Goal: Use online tool/utility: Utilize a website feature to perform a specific function

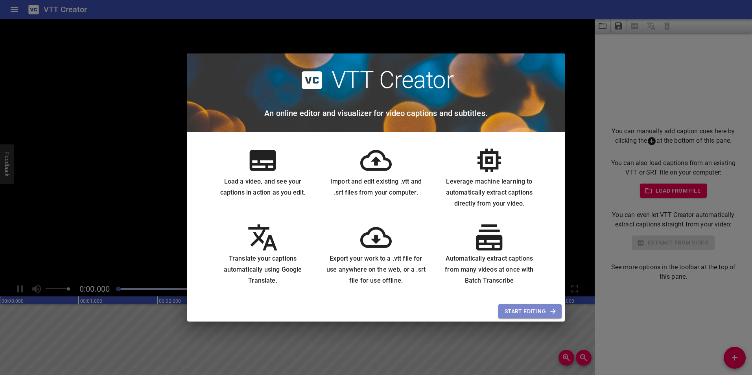
click at [541, 312] on span "Start Editing" at bounding box center [529, 312] width 51 height 10
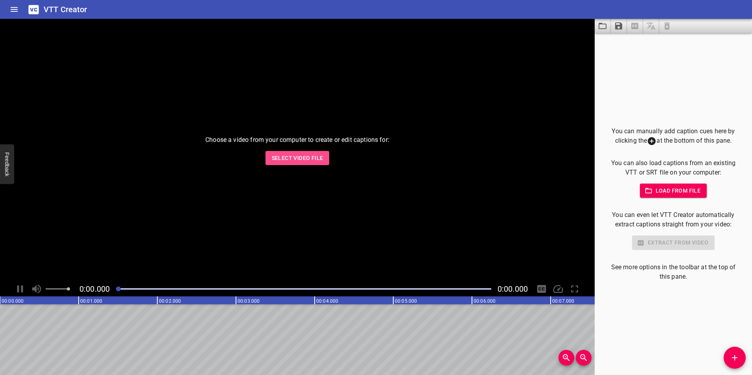
click at [303, 157] on span "Select Video File" at bounding box center [297, 158] width 51 height 10
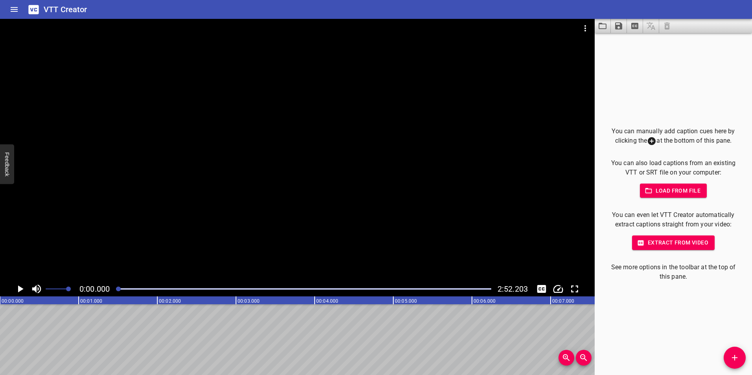
click at [138, 289] on div "Play progress" at bounding box center [303, 289] width 375 height 2
drag, startPoint x: 138, startPoint y: 289, endPoint x: 113, endPoint y: 287, distance: 25.2
click at [113, 287] on div at bounding box center [303, 288] width 384 height 11
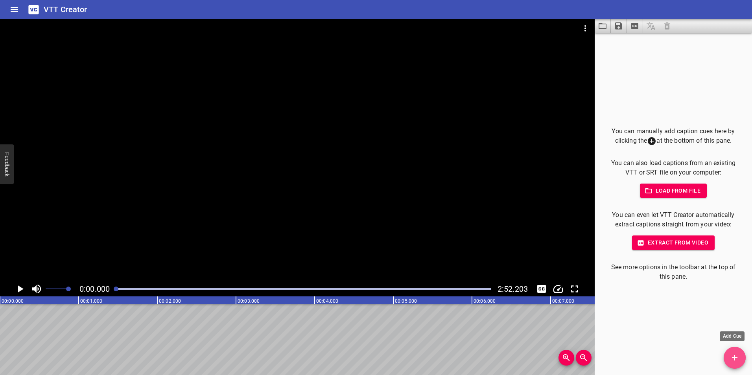
click at [733, 355] on icon "Add Cue" at bounding box center [734, 357] width 9 height 9
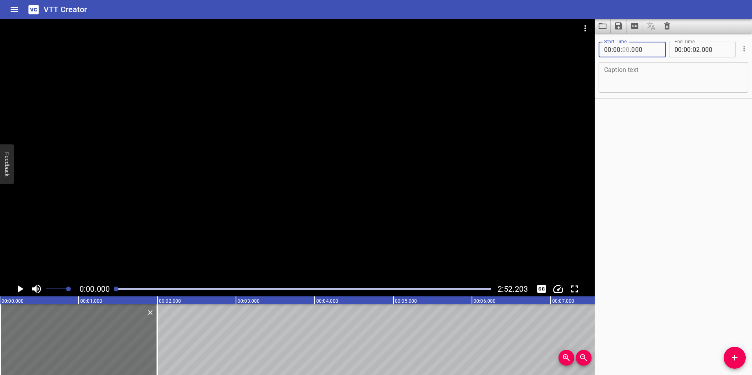
drag, startPoint x: 623, startPoint y: 49, endPoint x: 629, endPoint y: 51, distance: 5.8
click at [629, 51] on input "number" at bounding box center [625, 50] width 7 height 16
type input "11"
type input "182"
click at [692, 50] on input "number" at bounding box center [695, 50] width 7 height 16
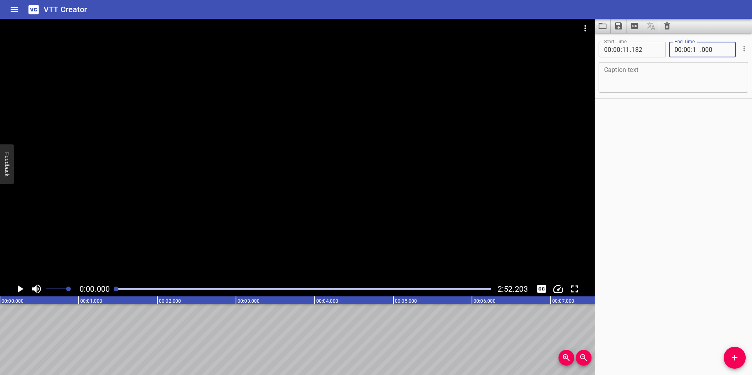
type input "16"
type input "181"
click at [632, 80] on textarea at bounding box center [673, 77] width 138 height 22
paste textarea "Knogleskørhed er en sygdom, hvor du har mindsket knoglemasse og en ændret struk…"
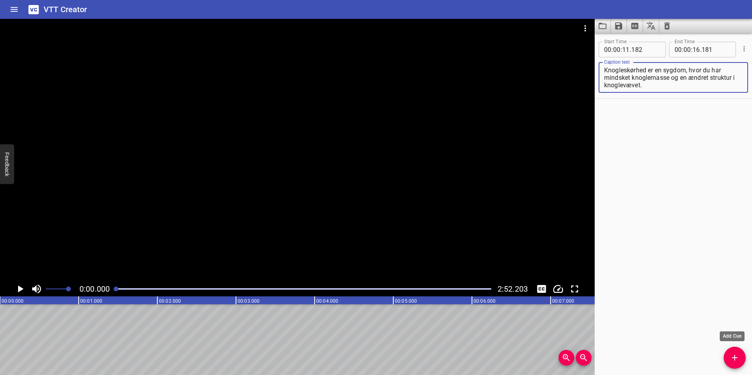
type textarea "Knogleskørhed er en sygdom, hvor du har mindsket knoglemasse og en ændret struk…"
click at [735, 359] on icon "Add Cue" at bounding box center [734, 358] width 6 height 6
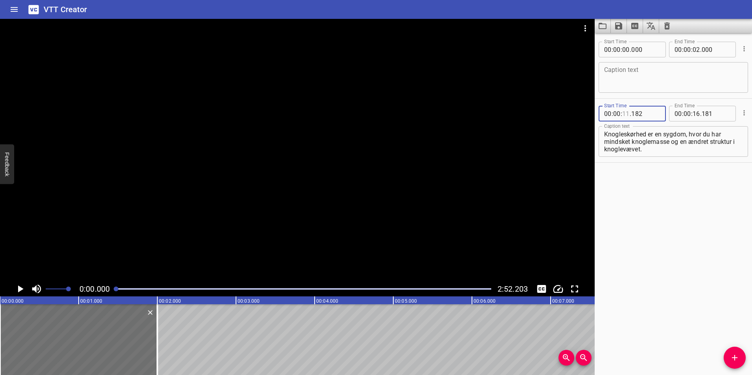
click at [622, 113] on input "number" at bounding box center [625, 114] width 7 height 16
type input "11"
click at [621, 51] on span ":" at bounding box center [621, 50] width 2 height 16
click at [623, 49] on input "number" at bounding box center [625, 50] width 7 height 16
type input "17"
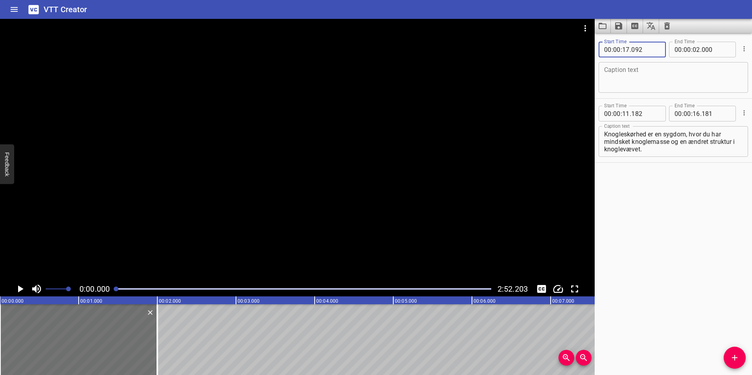
type input "092"
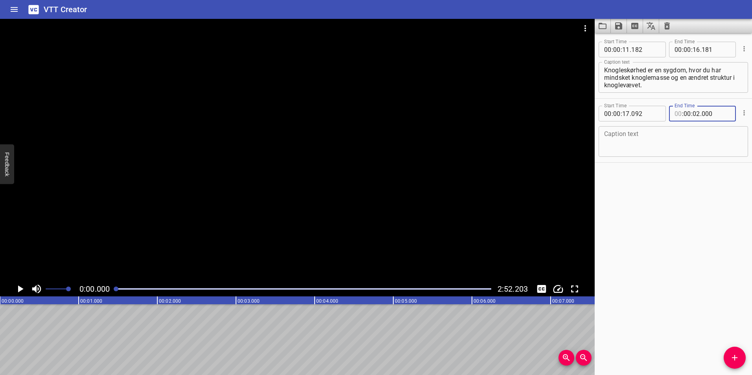
type input "00"
click at [692, 113] on input "number" at bounding box center [695, 114] width 7 height 16
type input "20"
type input "685"
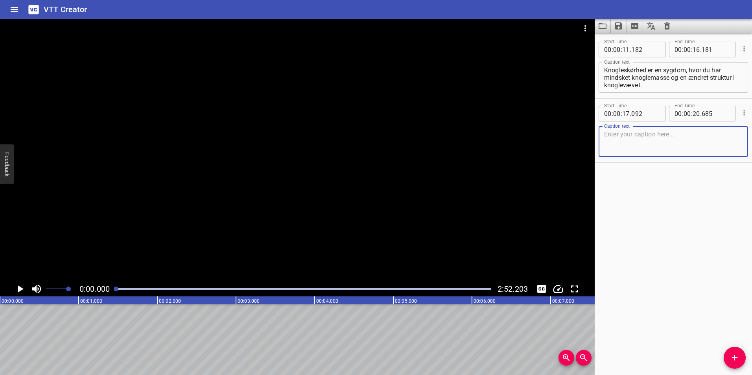
click at [664, 142] on textarea at bounding box center [673, 141] width 138 height 22
paste textarea "Aclasta er et lægemiddel, som bruges til at behandle din knogleskørhed."
type textarea "Aclasta er et lægemiddel, som bruges til at behandle din knogleskørhed."
click at [737, 359] on icon "Add Cue" at bounding box center [734, 357] width 9 height 9
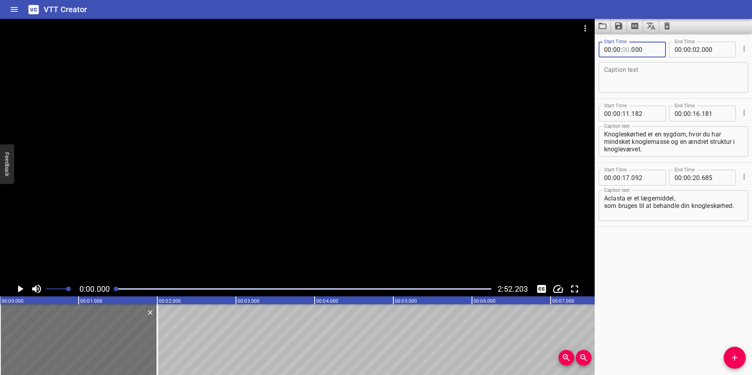
click at [622, 51] on input "number" at bounding box center [625, 50] width 7 height 16
type input "22"
type input "340"
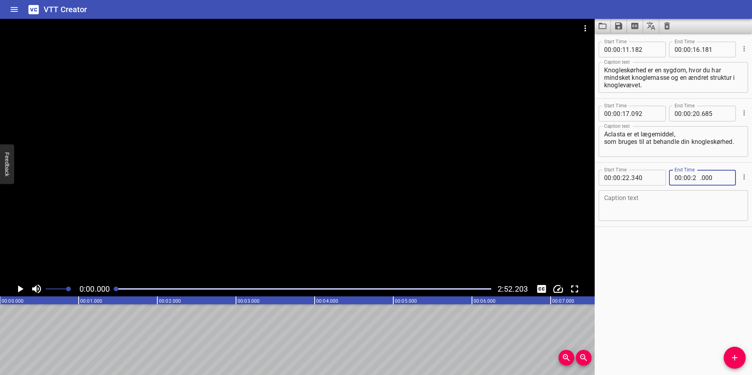
type input "27"
type input "669"
click at [613, 211] on textarea at bounding box center [673, 206] width 138 height 22
paste textarea "Medicinen styrker knoglerne og mindsker risikoen for brud ved at hæmme de knogl…"
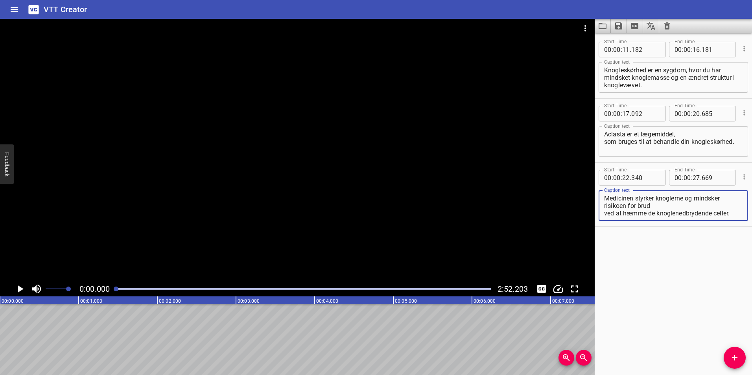
scroll to position [15, 0]
type textarea "Medicinen styrker knoglerne og mindsker risikoen for brud ved at hæmme de knogl…"
click at [739, 356] on span "Add Cue" at bounding box center [734, 357] width 22 height 9
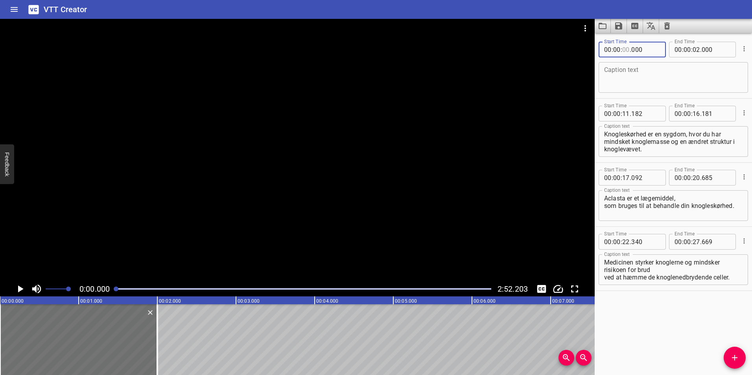
click at [622, 50] on input "number" at bounding box center [625, 50] width 7 height 16
type input "34"
type input "520"
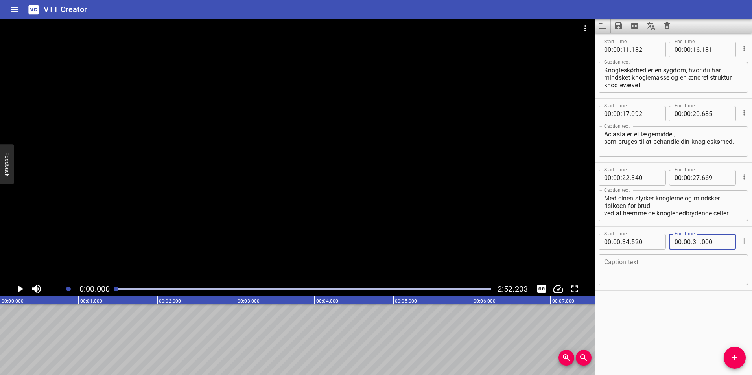
type input "37"
type input "926"
click at [656, 263] on textarea at bounding box center [673, 270] width 138 height 22
paste textarea "Du skal 2-3 uger inden din behandling have taget en blodprøve."
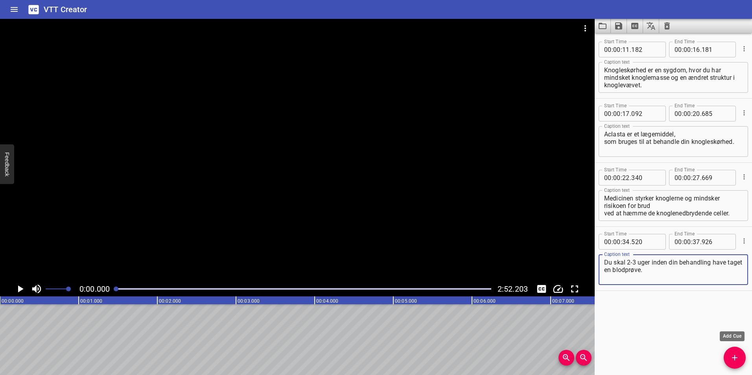
type textarea "Du skal 2-3 uger inden din behandling have taget en blodprøve."
click at [739, 357] on icon "Add Cue" at bounding box center [734, 357] width 9 height 9
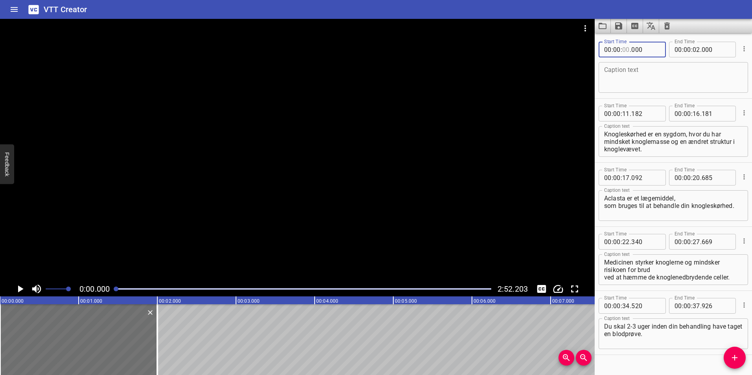
click at [624, 50] on input "number" at bounding box center [625, 50] width 7 height 16
type input "38"
type input "869"
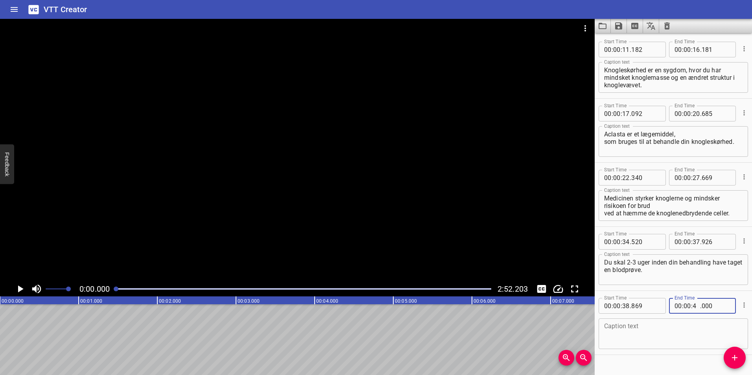
type input "44"
type input "406"
click at [637, 342] on textarea at bounding box center [673, 334] width 138 height 22
paste textarea "Bestil tid til din blodprøve hos egen læge [PERSON_NAME] på [DOMAIN_NAME]."
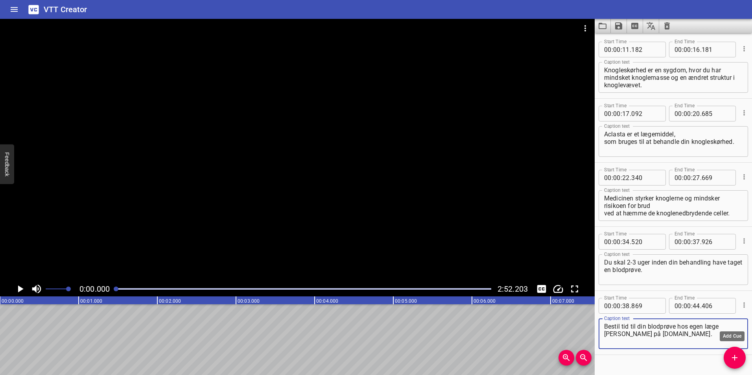
type textarea "Bestil tid til din blodprøve hos egen læge [PERSON_NAME] på [DOMAIN_NAME]."
click at [741, 358] on span "Add Cue" at bounding box center [734, 357] width 22 height 9
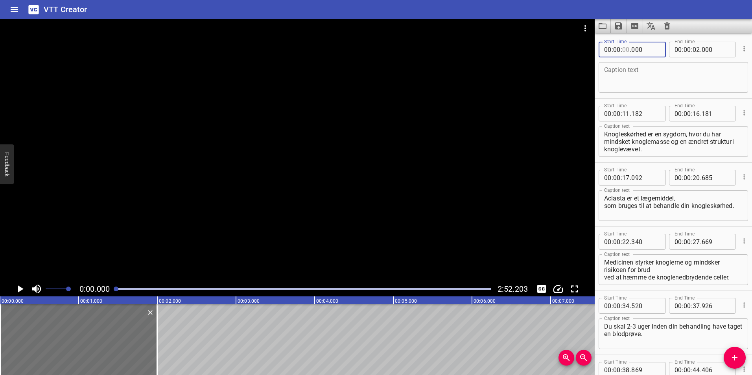
click at [622, 51] on input "number" at bounding box center [625, 50] width 7 height 16
type input "46"
type input "917"
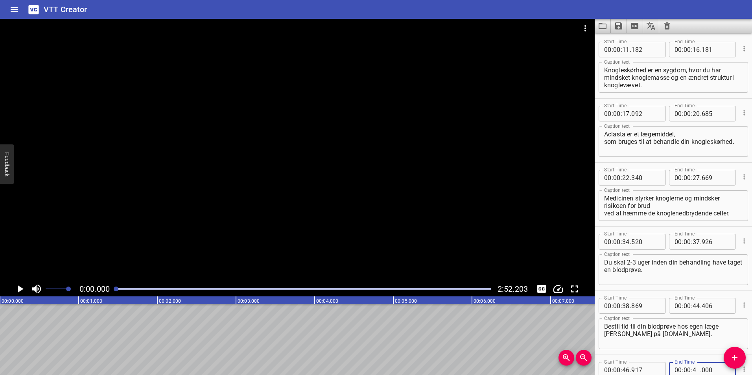
type input "49"
type input "275"
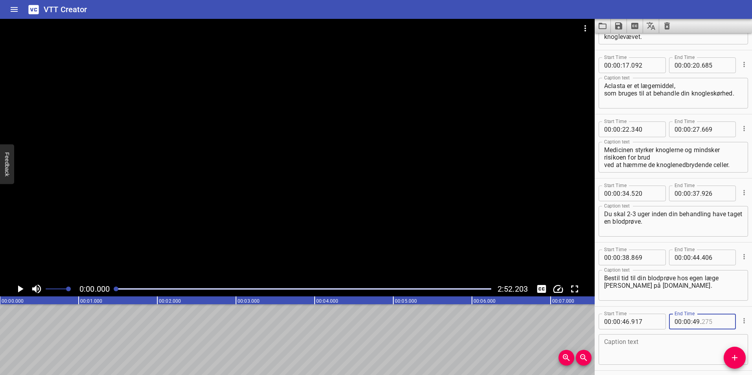
scroll to position [59, 0]
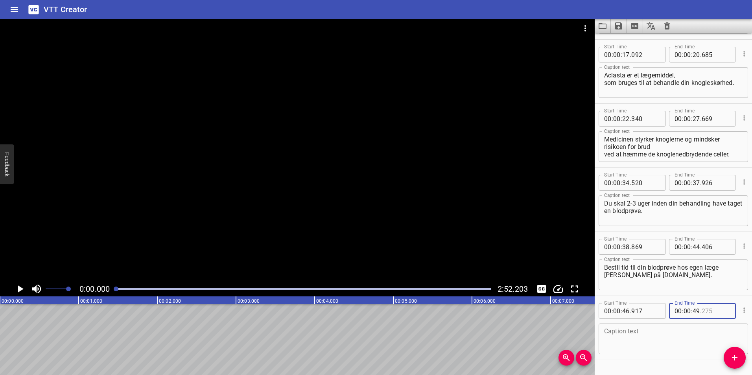
type input "275"
click at [645, 342] on textarea at bounding box center [673, 339] width 138 height 22
paste textarea "Op til din behandling skal du tage den medicin du plejer."
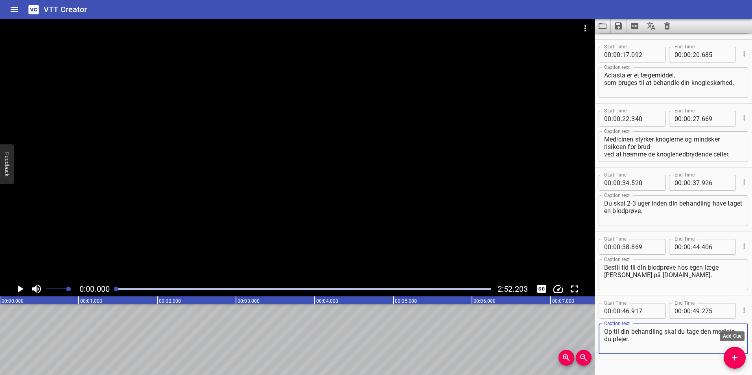
type textarea "Op til din behandling skal du tage den medicin du plejer."
click at [733, 356] on icon "Add Cue" at bounding box center [734, 357] width 9 height 9
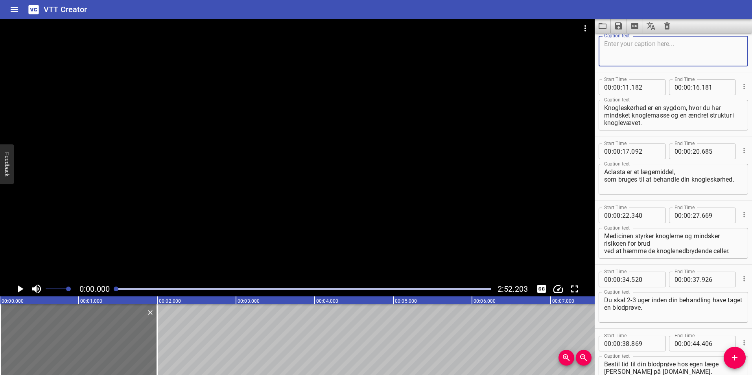
scroll to position [0, 0]
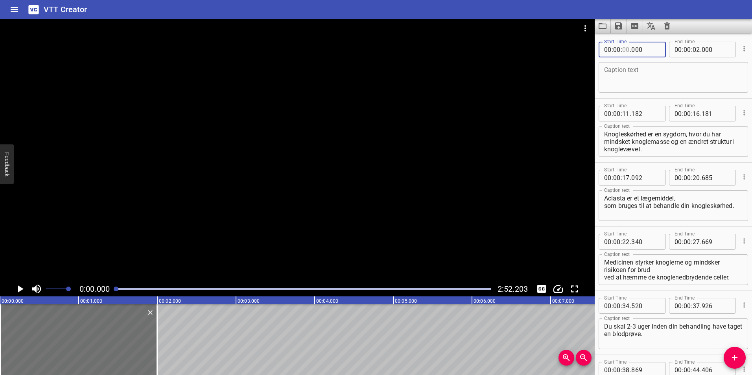
click at [624, 51] on input "number" at bounding box center [625, 50] width 7 height 16
type input "52"
type input "699"
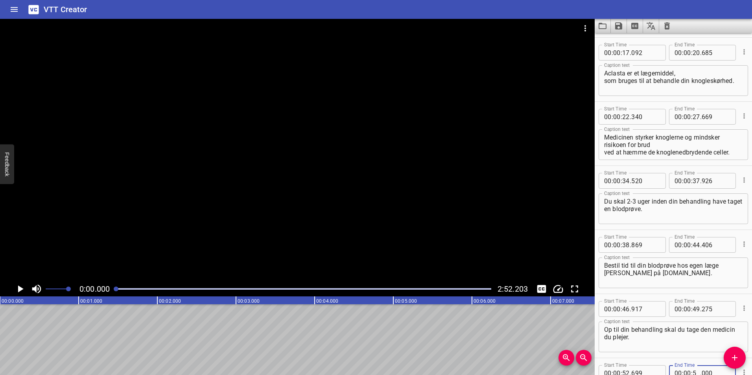
scroll to position [63, 0]
type input "54"
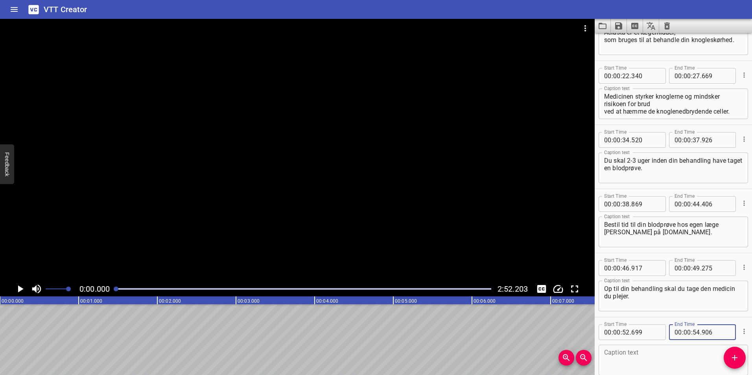
scroll to position [143, 0]
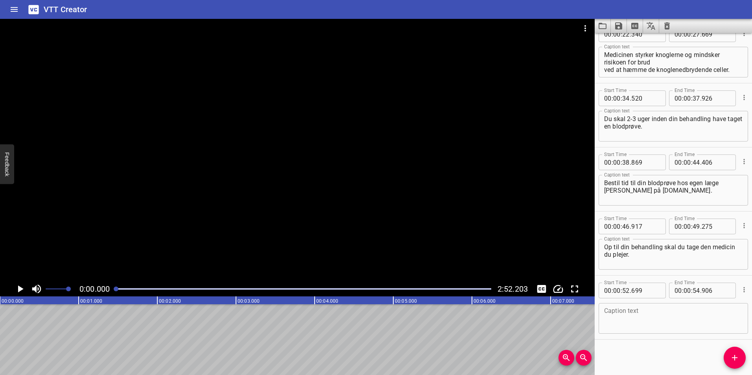
type input "906"
click at [612, 307] on textarea at bounding box center [673, 318] width 138 height 22
paste textarea "Behandlingen varer typisk 45 minutter i alt."
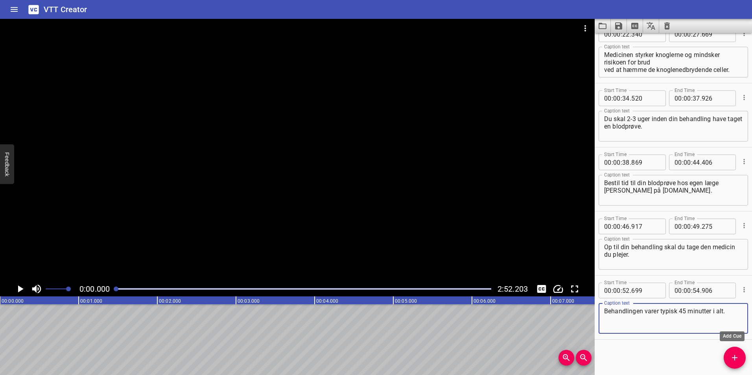
type textarea "Behandlingen varer typisk 45 minutter i alt."
click at [735, 361] on icon "Add Cue" at bounding box center [734, 357] width 9 height 9
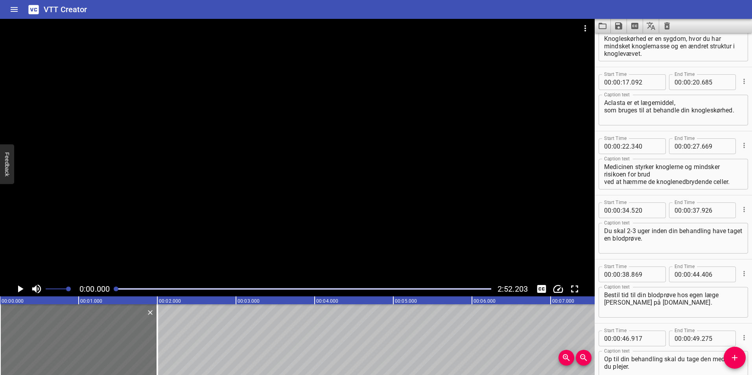
scroll to position [0, 0]
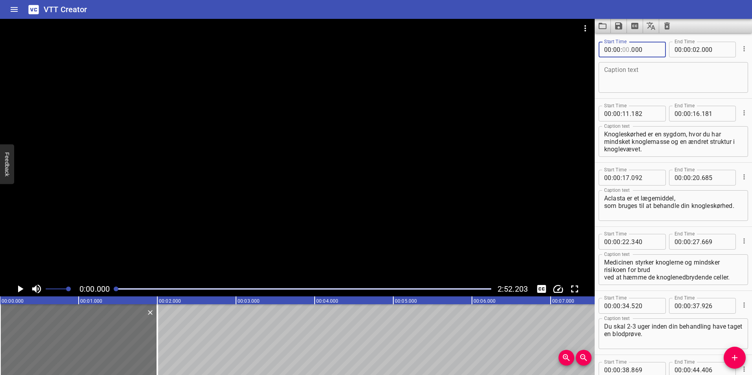
click at [623, 47] on input "number" at bounding box center [625, 50] width 7 height 16
type input "55"
type input "609"
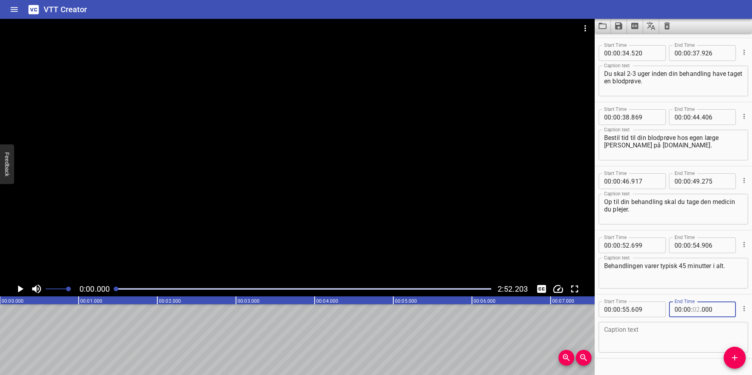
scroll to position [190, 0]
type input "57"
type input "408"
click at [649, 340] on textarea at bounding box center [673, 336] width 138 height 22
paste textarea "En sygeplejerske lægger et drop i din arm."
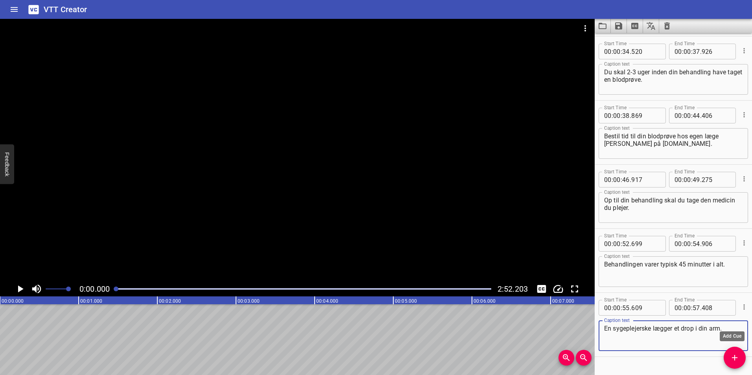
type textarea "En sygeplejerske lægger et drop i din arm."
click at [739, 356] on span "Add Cue" at bounding box center [734, 357] width 22 height 9
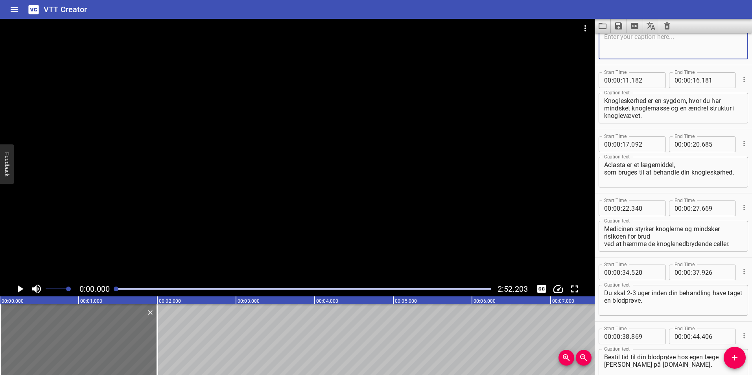
scroll to position [0, 0]
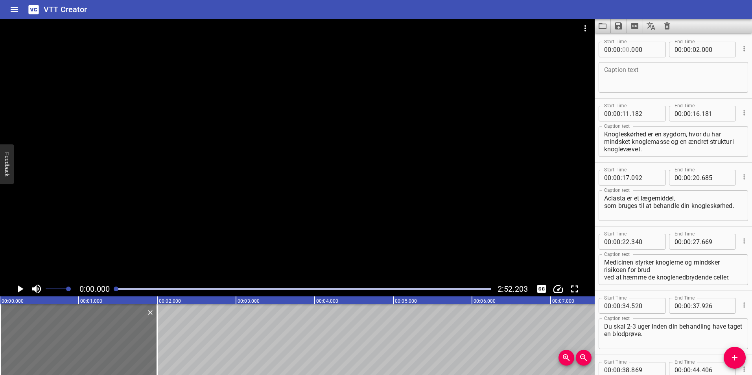
click at [623, 50] on input "number" at bounding box center [625, 50] width 7 height 16
type input "58"
type input "157"
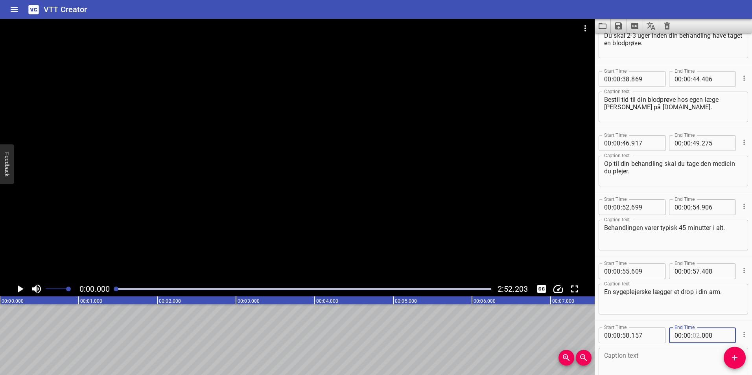
scroll to position [238, 0]
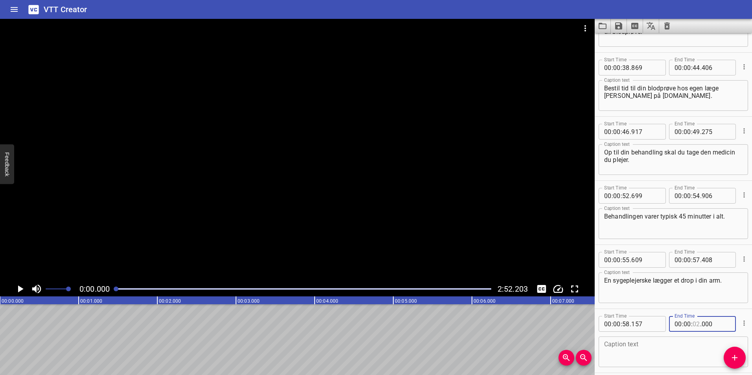
type input "02"
click at [685, 325] on input "number" at bounding box center [686, 324] width 7 height 16
type input "01"
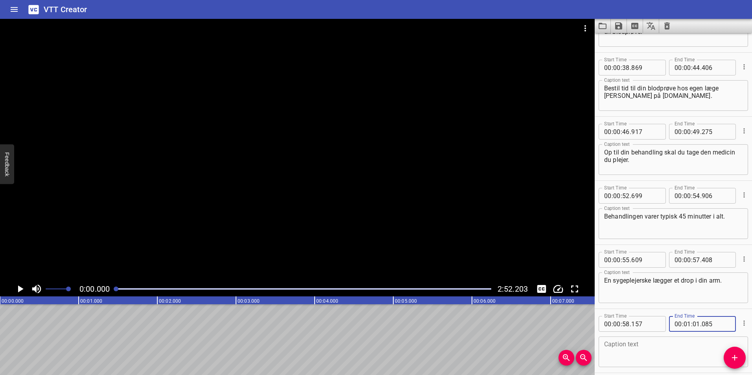
type input "085"
click at [683, 346] on textarea at bounding box center [673, 352] width 138 height 22
paste textarea "Ofte vil du få medicinen i albuebøjningen [PERSON_NAME] i håndryggen."
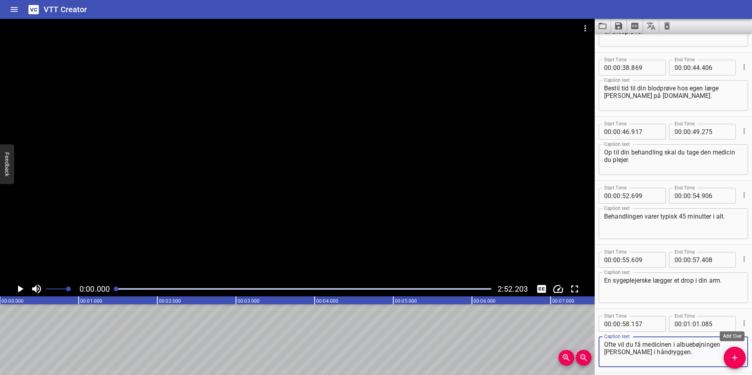
type textarea "Ofte vil du få medicinen i albuebøjningen [PERSON_NAME] i håndryggen."
click at [736, 358] on icon "Add Cue" at bounding box center [734, 358] width 6 height 6
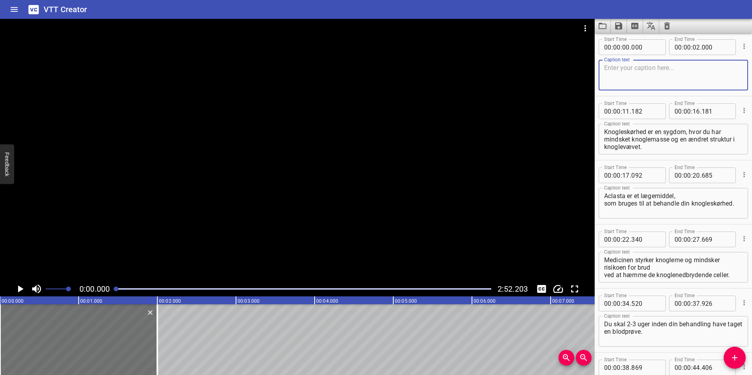
scroll to position [0, 0]
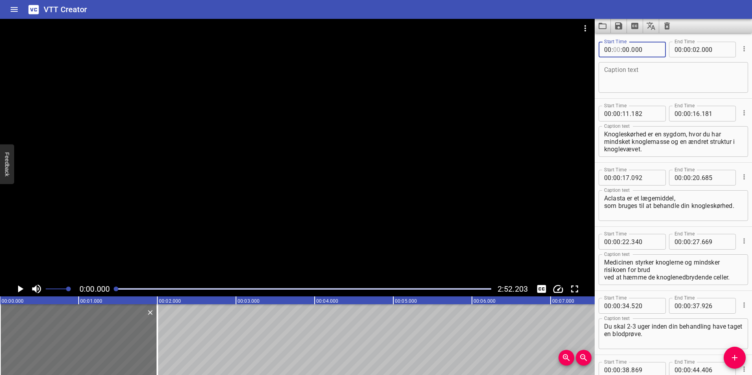
click at [615, 50] on input "number" at bounding box center [616, 50] width 7 height 16
type input "01"
type input "02"
type input "065"
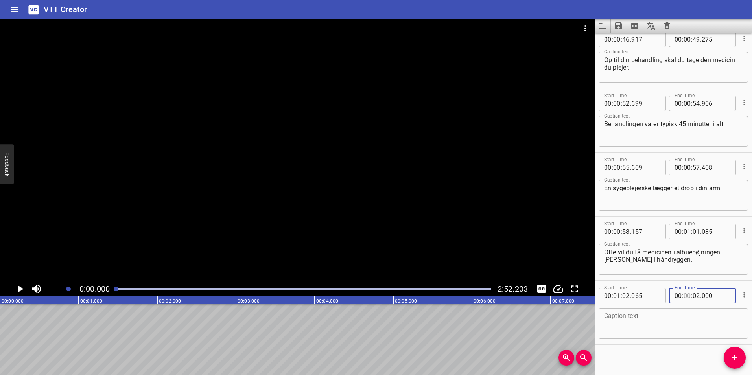
scroll to position [334, 0]
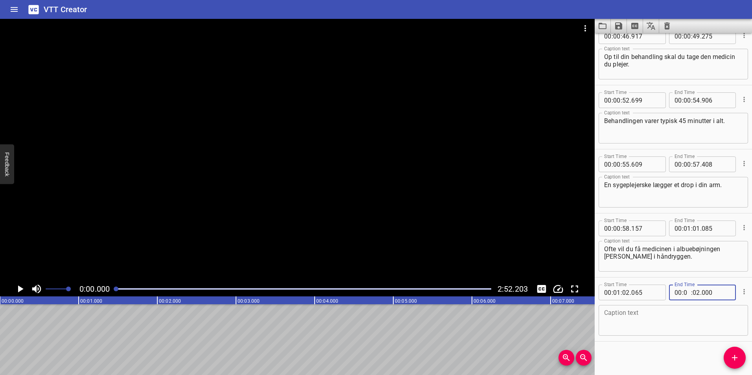
type input "01"
type input "05"
type input "032"
click at [681, 324] on textarea at bounding box center [673, 320] width 138 height 22
paste textarea "Tal med sygeplejersken, hvis du foretrækker at få lagt droppet et bestemt sted."
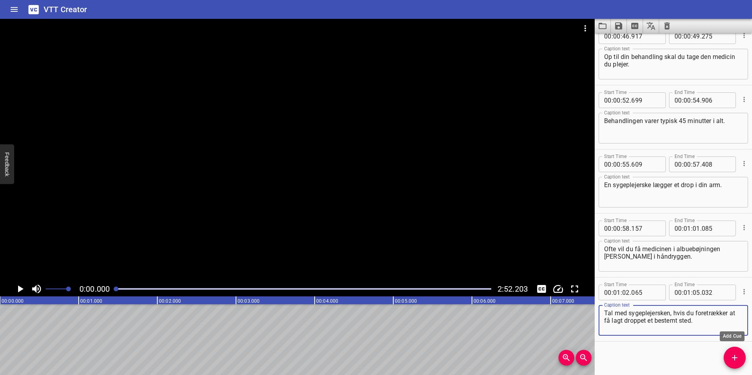
type textarea "Tal med sygeplejersken, hvis du foretrækker at få lagt droppet et bestemt sted."
click at [733, 356] on icon "Add Cue" at bounding box center [734, 357] width 9 height 9
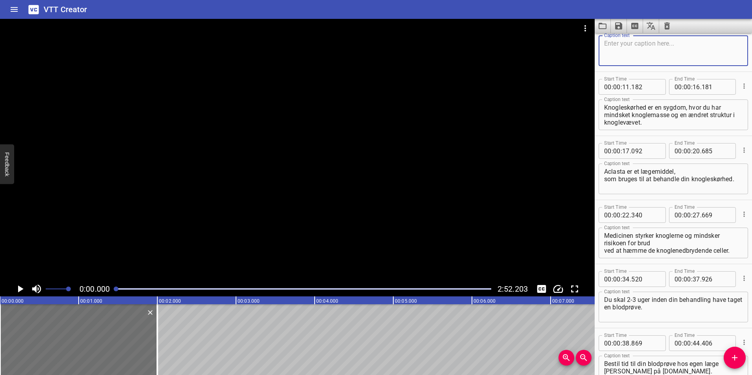
scroll to position [0, 0]
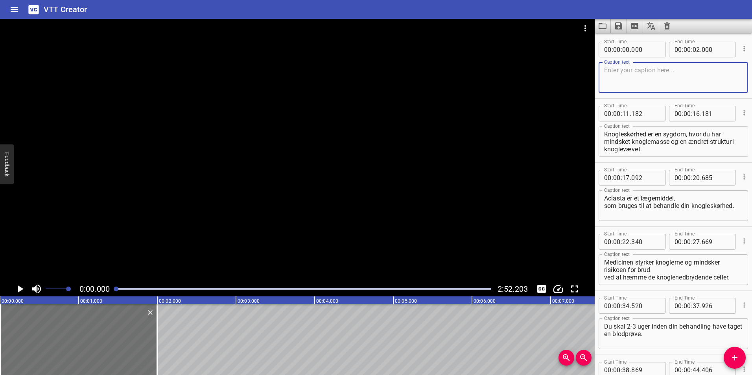
click at [630, 51] on span "." at bounding box center [630, 50] width 2 height 16
click at [617, 48] on input "number" at bounding box center [616, 50] width 7 height 16
type input "01"
type input "06"
type input "232"
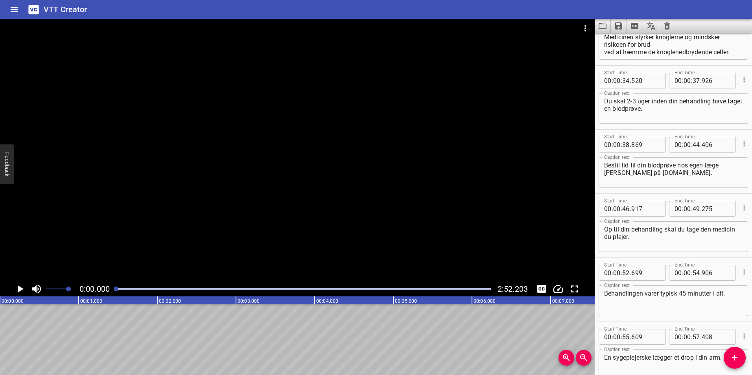
scroll to position [400, 0]
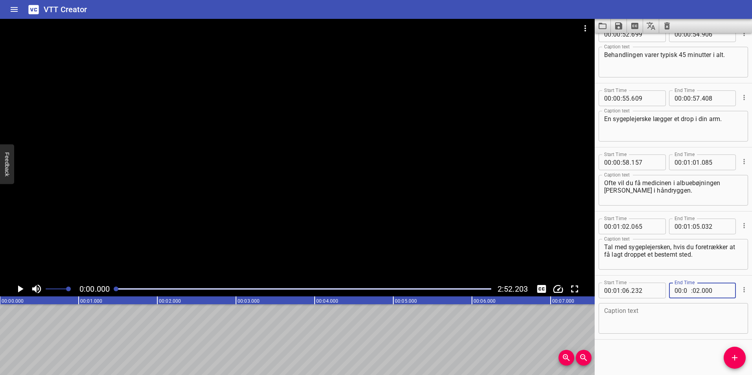
type input "01"
type input "08"
type input "822"
click at [645, 312] on textarea at bounding box center [673, 318] width 138 height 22
paste textarea "Du vil [PERSON_NAME] opleve en kold fornemmelse i [PERSON_NAME], når medicinen …"
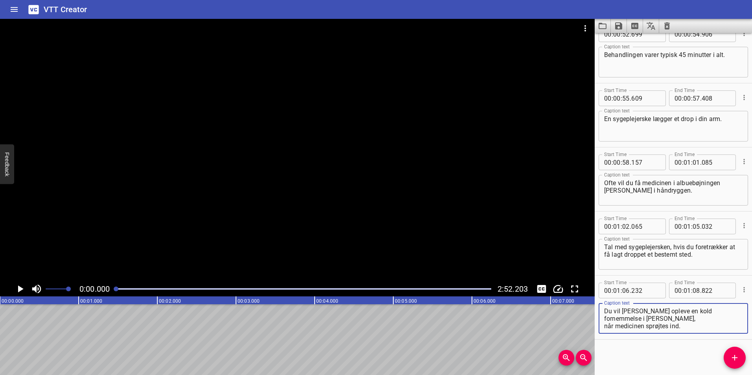
scroll to position [7, 0]
click at [627, 311] on textarea "Du vil [PERSON_NAME] opleve en kold fornemmelse i [PERSON_NAME], når medicinen …" at bounding box center [673, 318] width 138 height 22
type textarea "Du vil [PERSON_NAME] opleve en kold fornemmelse i [PERSON_NAME], når medicinen …"
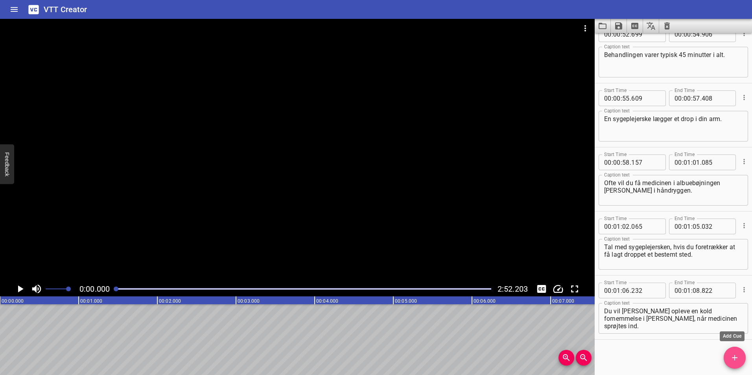
click at [735, 356] on icon "Add Cue" at bounding box center [734, 358] width 6 height 6
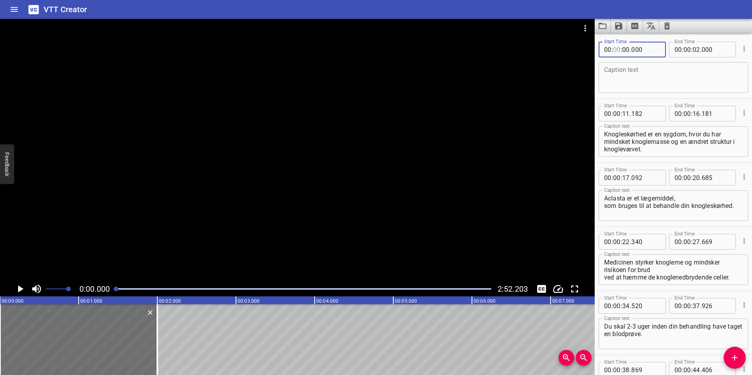
click at [613, 50] on input "number" at bounding box center [616, 50] width 7 height 16
type input "01"
type input "10"
type input "079"
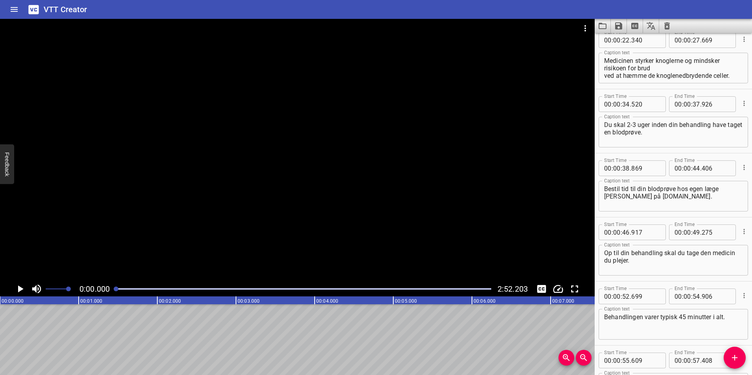
type input "01"
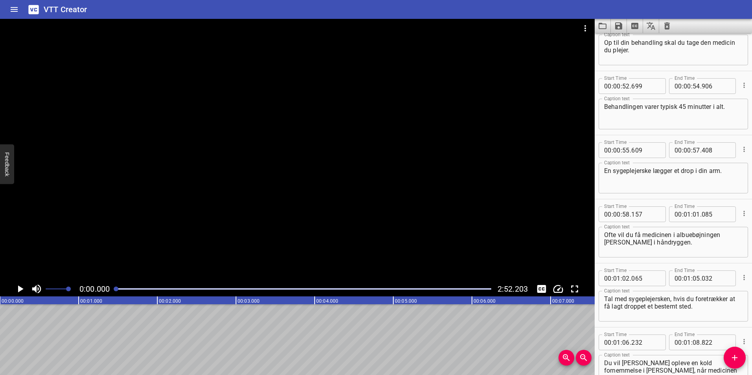
scroll to position [383, 0]
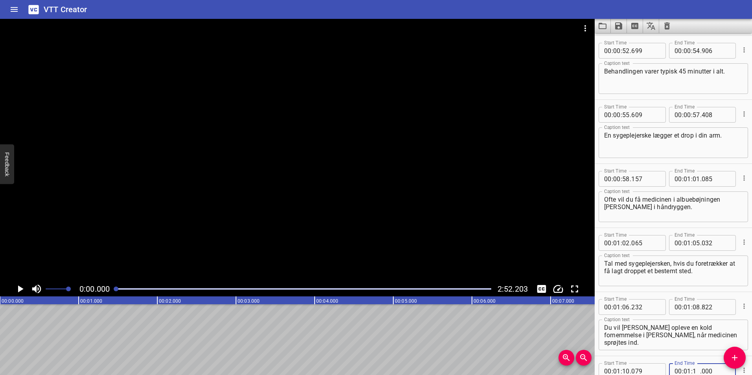
type input "14"
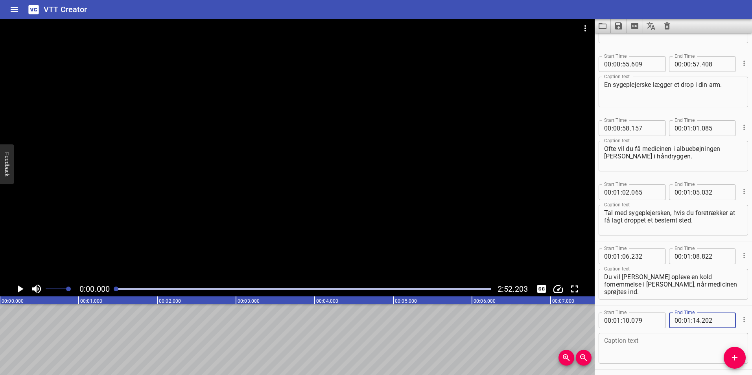
scroll to position [464, 0]
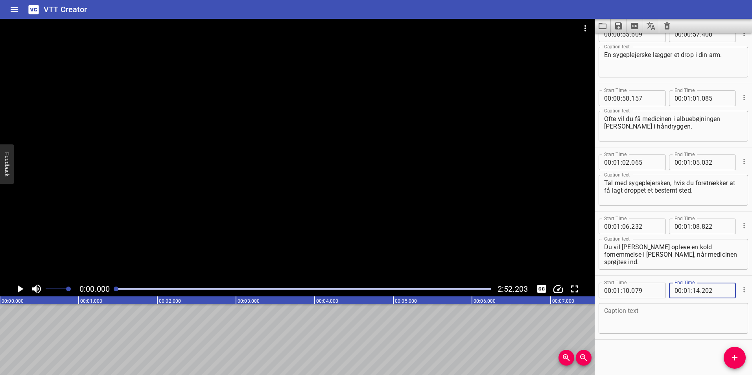
type input "202"
click at [605, 325] on textarea at bounding box center [673, 318] width 138 height 22
paste textarea "Sygeplejersken skyller efter med saltvand, og efterfølgende skal du sidde og ve…"
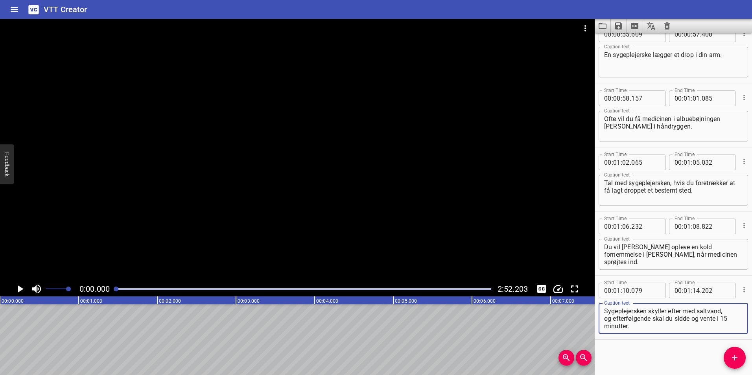
scroll to position [7, 0]
type textarea "Sygeplejersken skyller efter med saltvand, og efterfølgende skal du sidde og ve…"
click at [734, 355] on icon "Add Cue" at bounding box center [734, 358] width 6 height 6
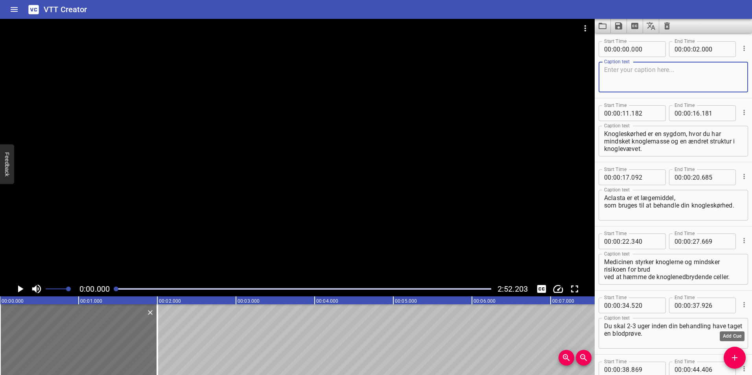
scroll to position [0, 0]
click at [614, 49] on input "number" at bounding box center [616, 50] width 7 height 16
type input "01"
type input "14"
type input "744"
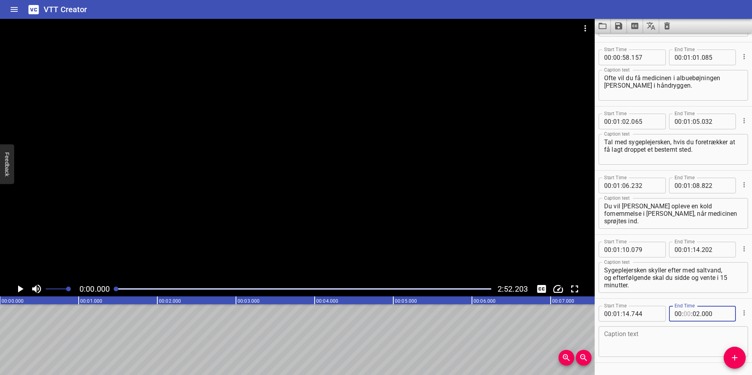
scroll to position [528, 0]
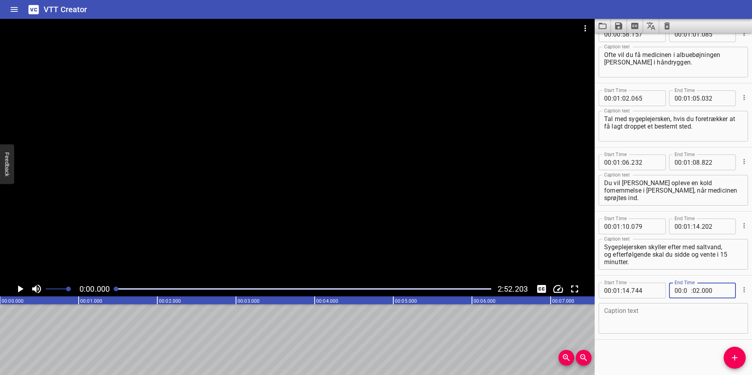
type input "01"
type input "16"
type input "515"
click at [623, 312] on textarea at bounding box center [673, 318] width 138 height 22
paste textarea "Du er velkommen til at tage læsestof med."
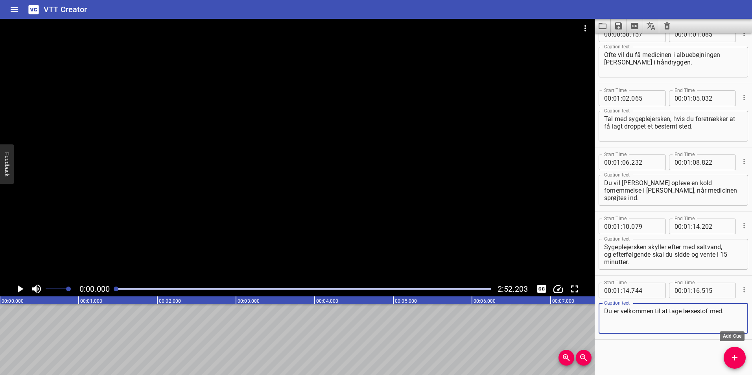
type textarea "Du er velkommen til at tage læsestof med."
click at [731, 353] on icon "Add Cue" at bounding box center [734, 357] width 9 height 9
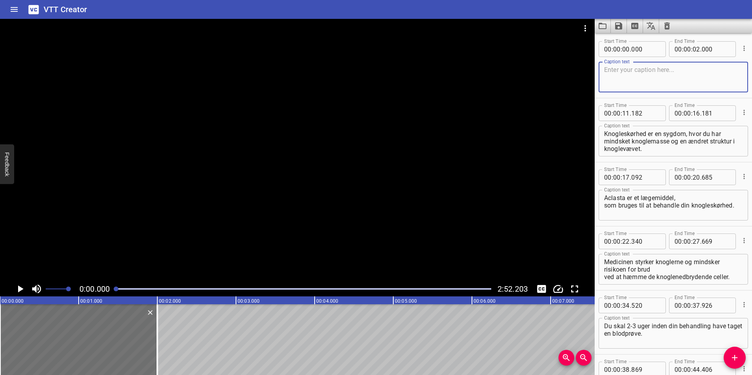
scroll to position [0, 0]
click at [612, 52] on span ":" at bounding box center [612, 50] width 2 height 16
click at [614, 48] on input "number" at bounding box center [616, 50] width 7 height 16
type input "01"
type input "17"
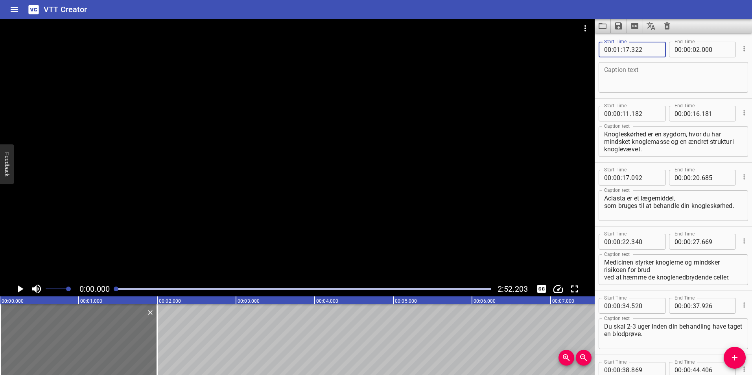
type input "322"
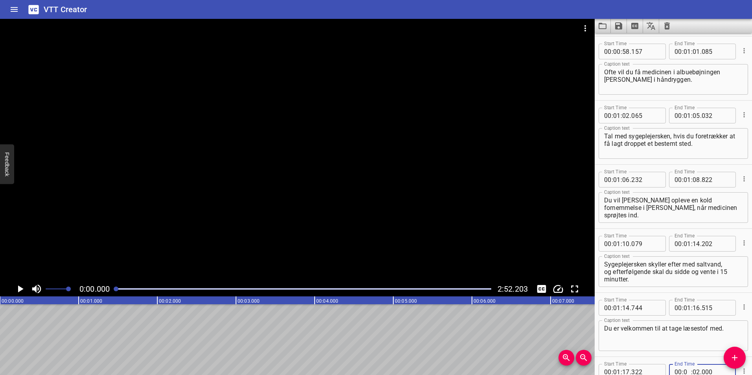
scroll to position [511, 0]
type input "01"
type input "19"
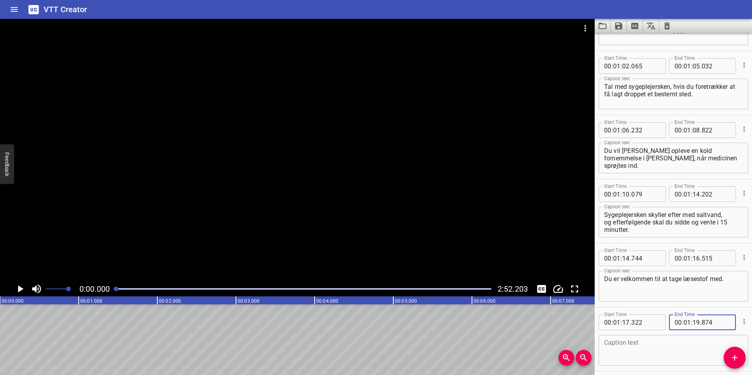
scroll to position [592, 0]
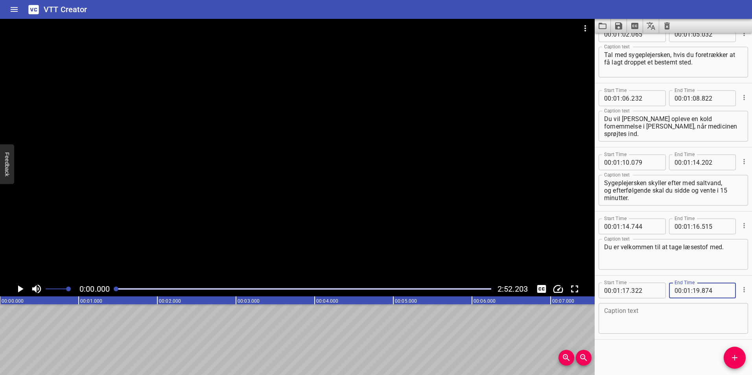
type input "874"
click at [647, 311] on textarea at bounding box center [673, 318] width 138 height 22
paste textarea "Pårørende må gerne være med til din aftale på sygehuset."
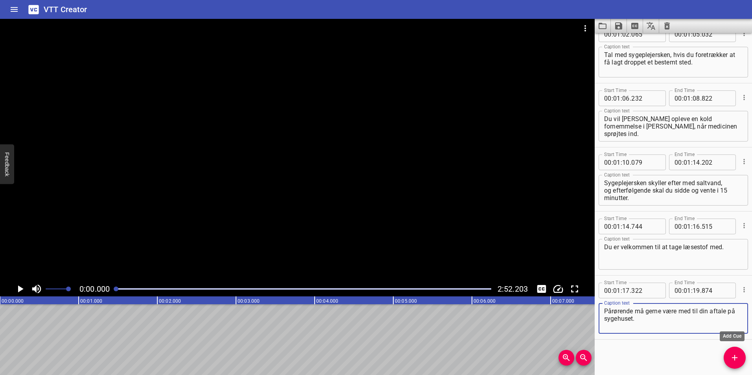
type textarea "Pårørende må gerne være med til din aftale på sygehuset."
click at [737, 357] on icon "Add Cue" at bounding box center [734, 357] width 9 height 9
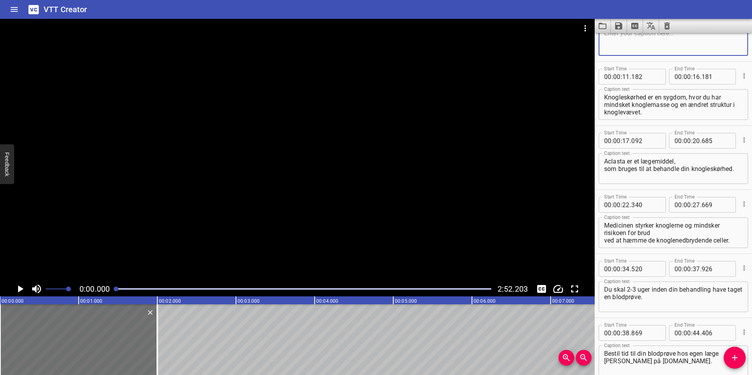
scroll to position [0, 0]
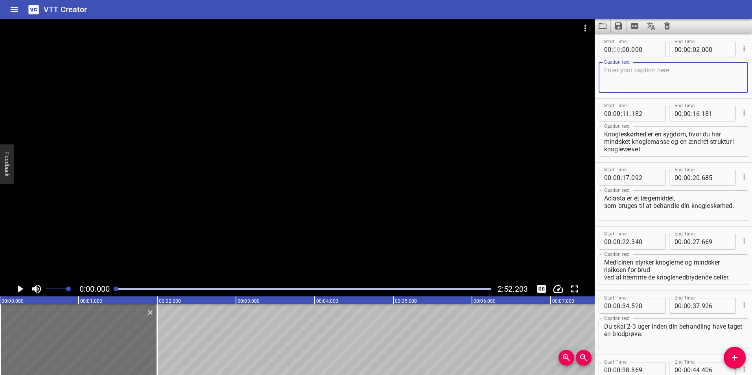
click at [613, 50] on input "number" at bounding box center [616, 50] width 7 height 16
type input "01"
type input "24"
type input "573"
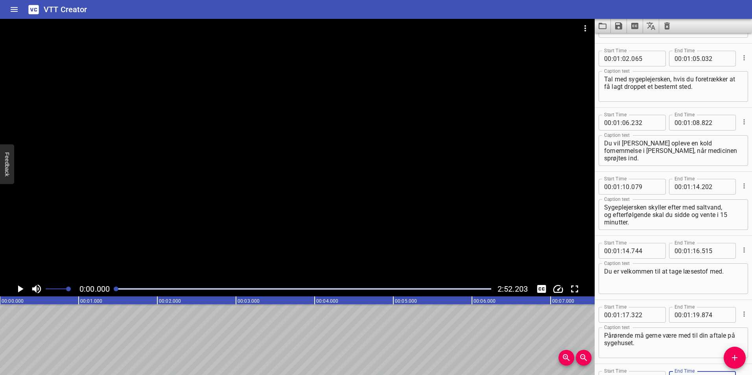
scroll to position [575, 0]
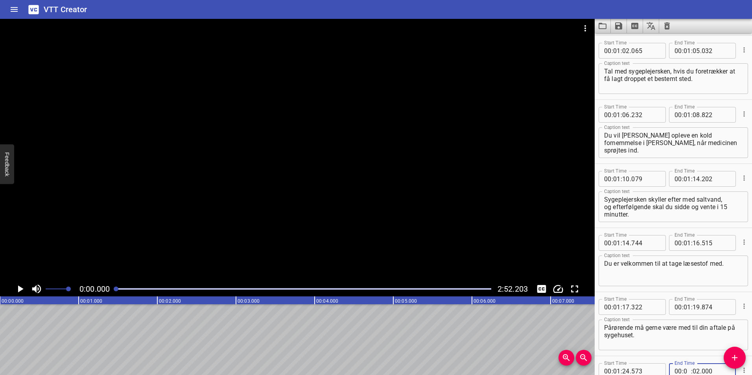
type input "01"
type input "27"
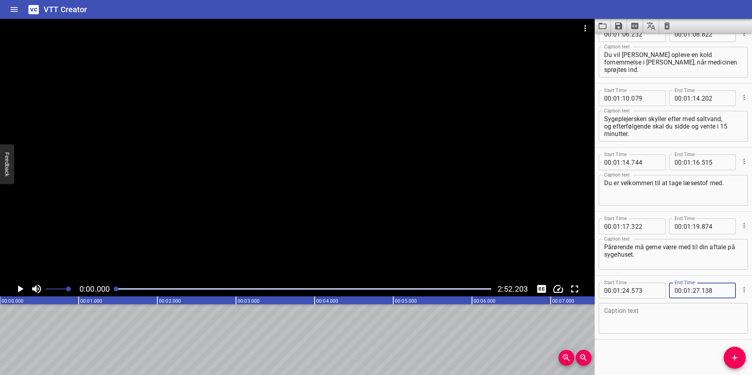
type input "138"
click at [674, 318] on textarea at bounding box center [673, 318] width 138 height 22
paste textarea "Du må gerne selv køre hjem, efter du har fået din behandling."
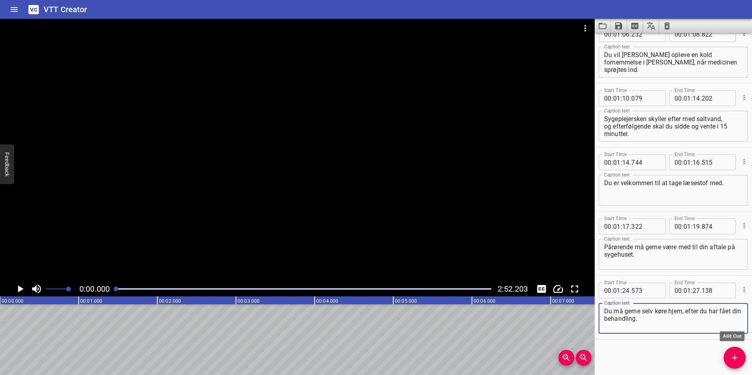
type textarea "Du må gerne selv køre hjem, efter du har fået din behandling."
click at [733, 355] on icon "Add Cue" at bounding box center [734, 357] width 9 height 9
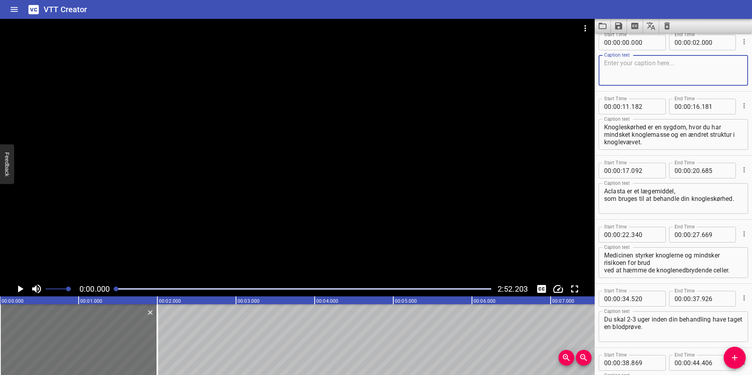
scroll to position [0, 0]
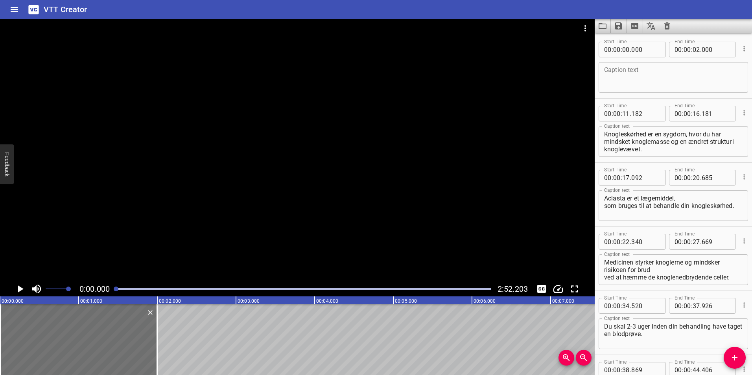
click at [611, 48] on span ":" at bounding box center [612, 50] width 2 height 16
click at [613, 50] on input "number" at bounding box center [616, 50] width 7 height 16
type input "01"
type input "27"
type input "780"
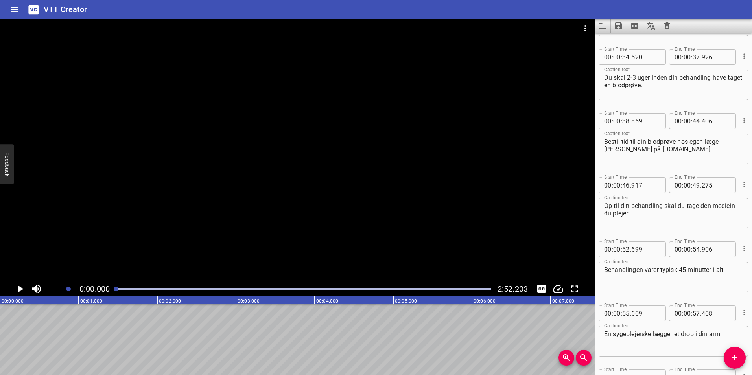
type input "01"
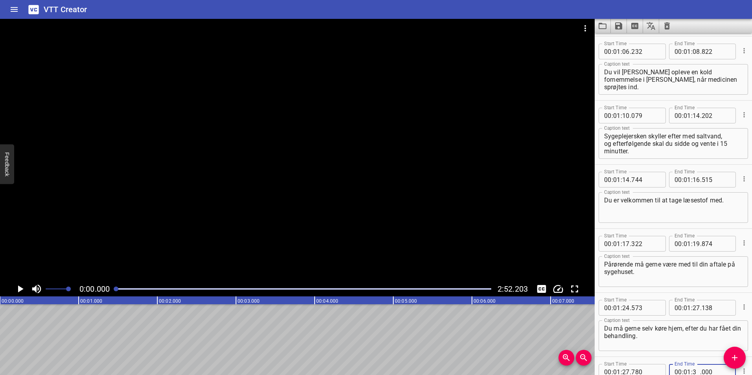
scroll to position [640, 0]
type input "30"
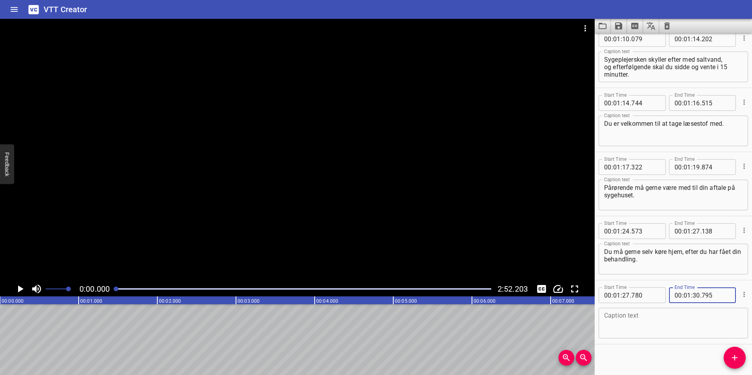
scroll to position [720, 0]
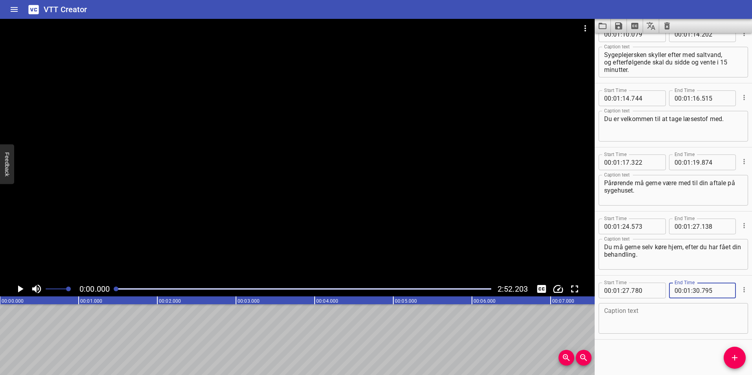
type input "795"
click at [639, 321] on textarea at bounding box center [673, 318] width 138 height 22
paste textarea "I døgnet efter behandlingen skal du [PERSON_NAME] at drikke godt med væske."
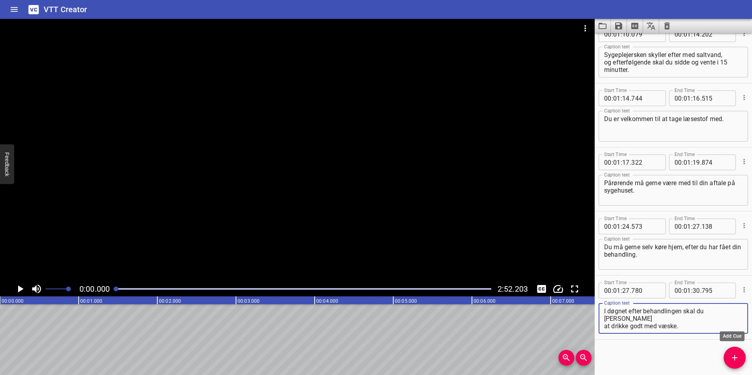
type textarea "I døgnet efter behandlingen skal du [PERSON_NAME] at drikke godt med væske."
click at [736, 355] on icon "Add Cue" at bounding box center [734, 357] width 9 height 9
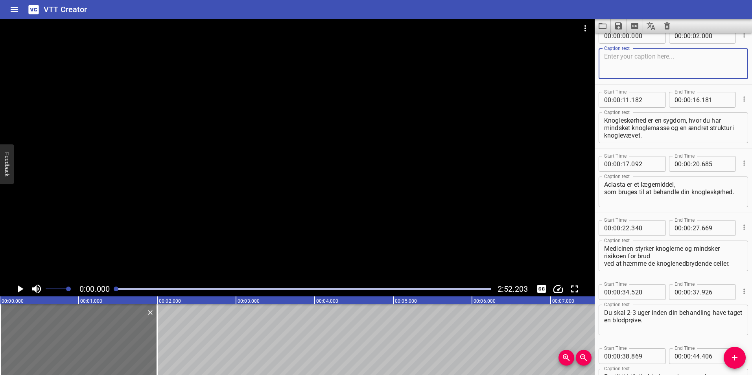
scroll to position [0, 0]
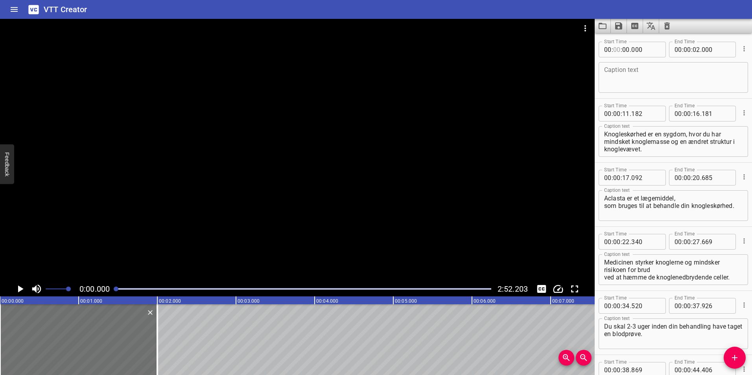
click at [619, 50] on input "number" at bounding box center [616, 50] width 7 height 16
type input "01"
type input "30"
type input "899"
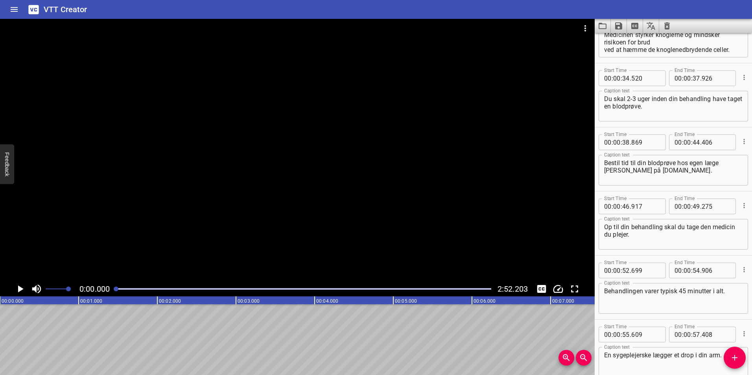
type input "01"
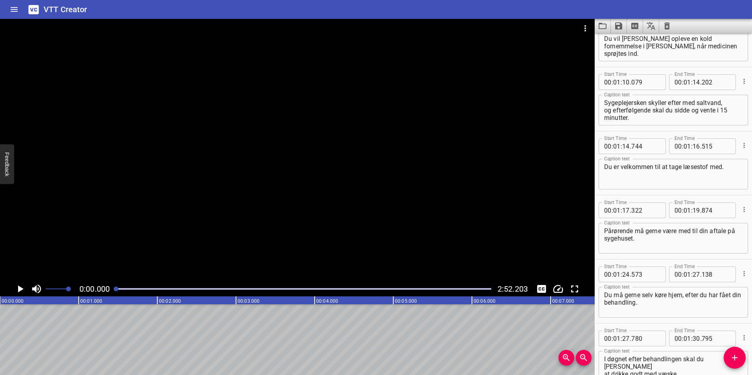
scroll to position [704, 0]
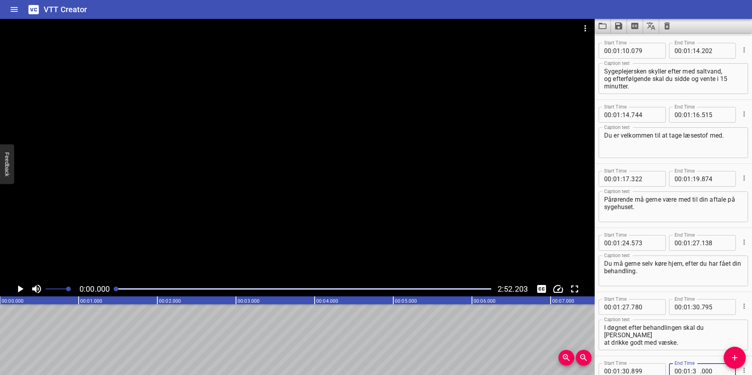
type input "33"
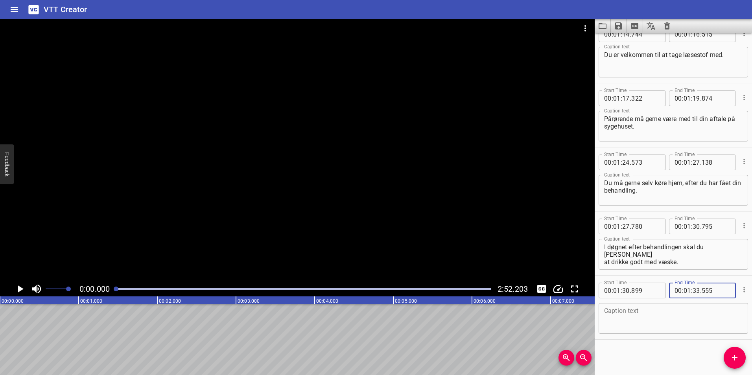
type input "555"
click at [661, 316] on textarea at bounding box center [673, 318] width 138 height 22
paste textarea "Vi anbefaler, at du drikker 1,5 - 2 liter væske."
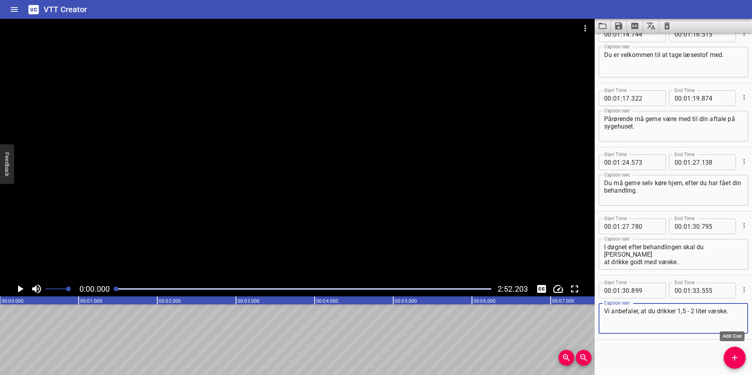
type textarea "Vi anbefaler, at du drikker 1,5 - 2 liter væske."
click at [736, 358] on icon "Add Cue" at bounding box center [734, 357] width 9 height 9
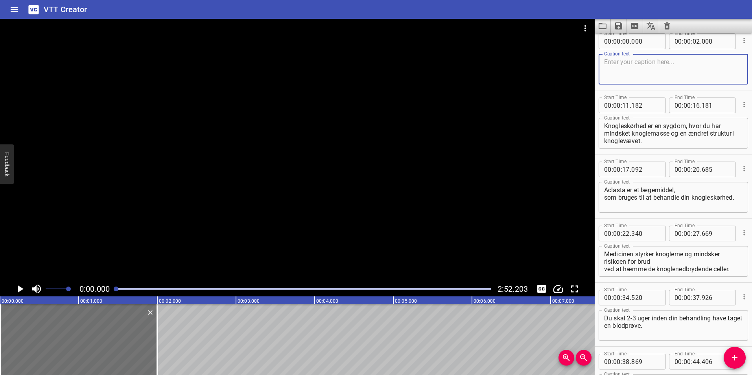
scroll to position [0, 0]
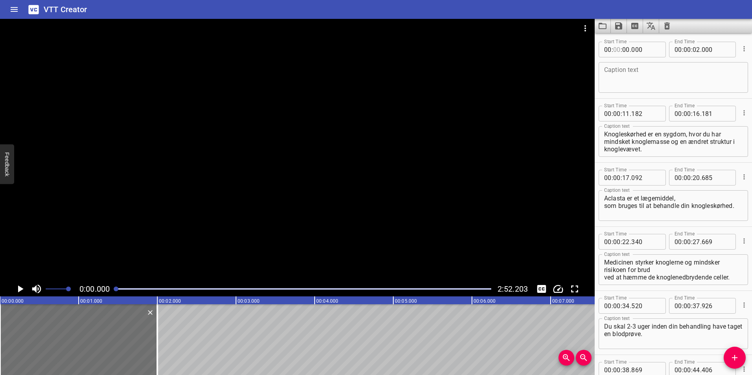
click at [616, 51] on input "number" at bounding box center [616, 50] width 7 height 16
type input "01"
type input "34"
type input "466"
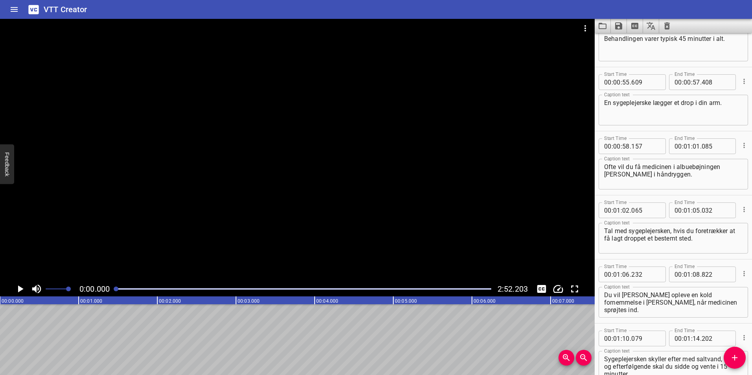
type input "01"
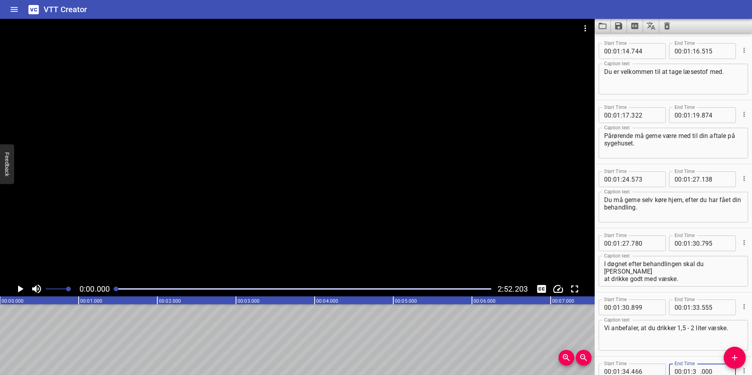
scroll to position [768, 0]
type input "39"
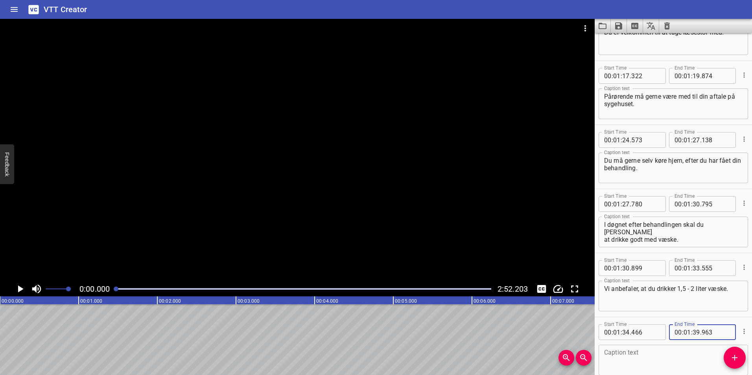
scroll to position [848, 0]
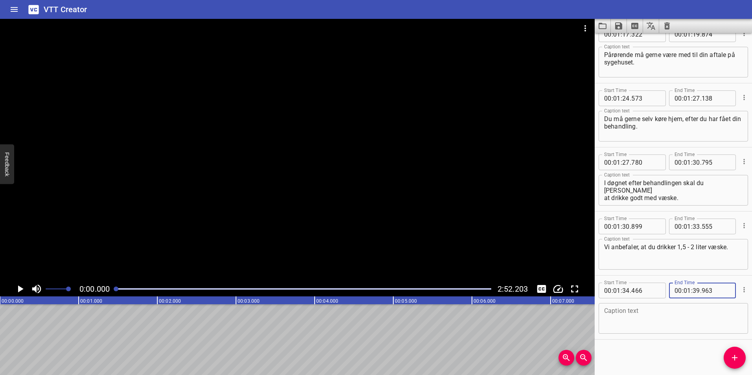
type input "963"
click at [672, 320] on textarea at bounding box center [673, 318] width 138 height 22
paste textarea "I dagene umiddelbart efter behandlingen er det normalt, at du vil kunne opleve …"
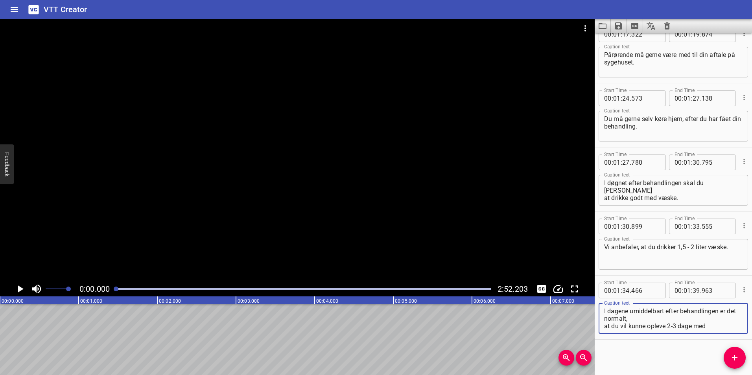
scroll to position [15, 0]
type textarea "I dagene umiddelbart efter behandlingen er det normalt, at du vil kunne opleve …"
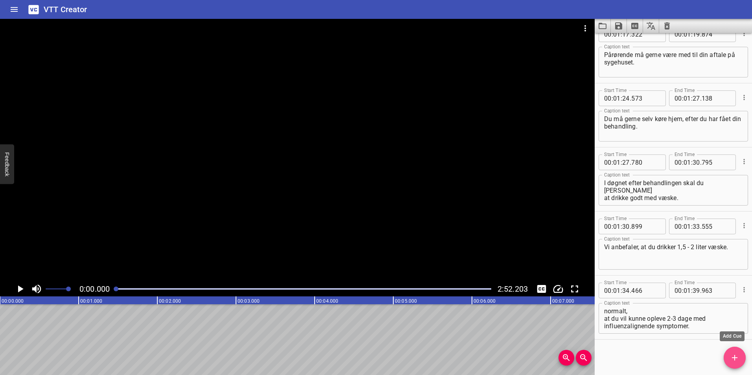
click at [735, 358] on icon "Add Cue" at bounding box center [734, 357] width 9 height 9
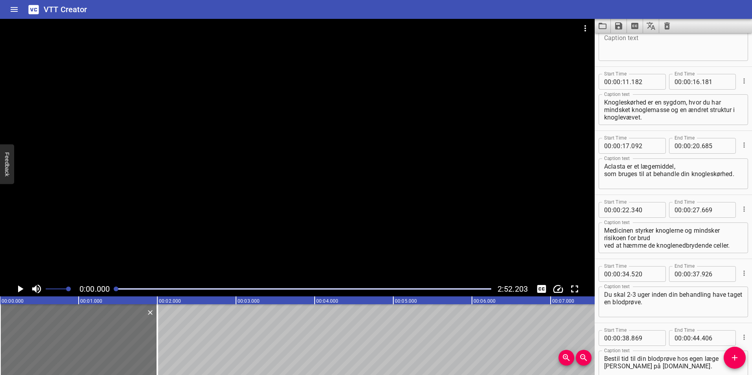
scroll to position [0, 0]
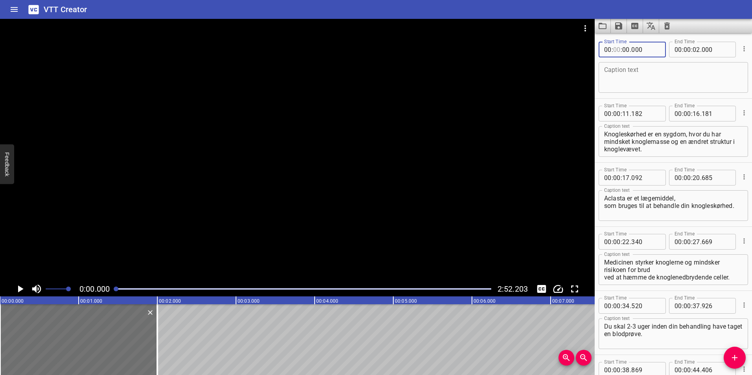
click at [614, 48] on input "number" at bounding box center [616, 50] width 7 height 16
type input "01"
type input "40"
type input "482"
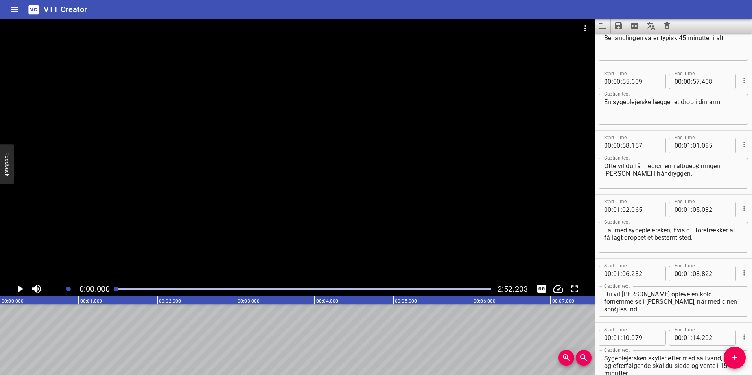
type input "01"
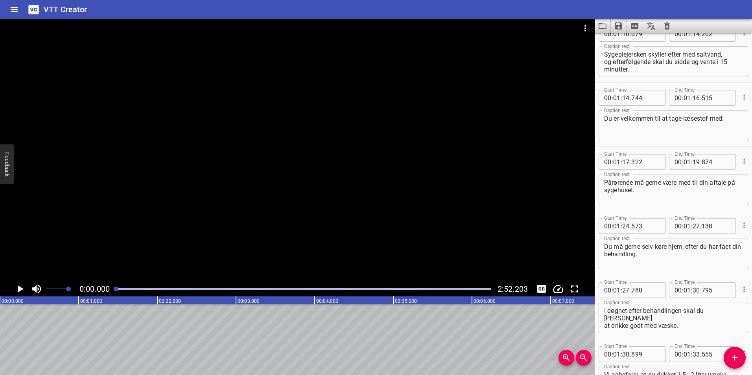
scroll to position [832, 0]
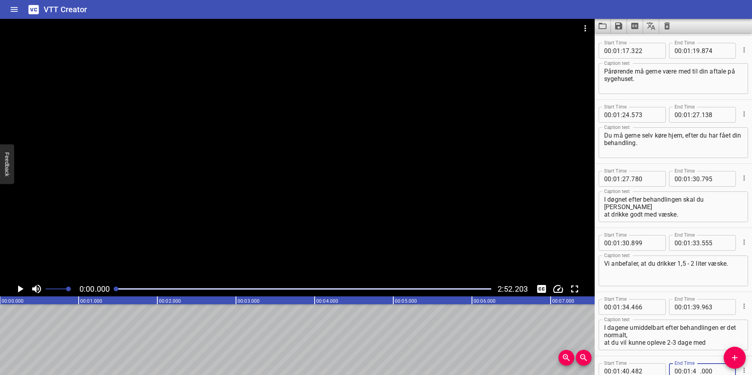
type input "42"
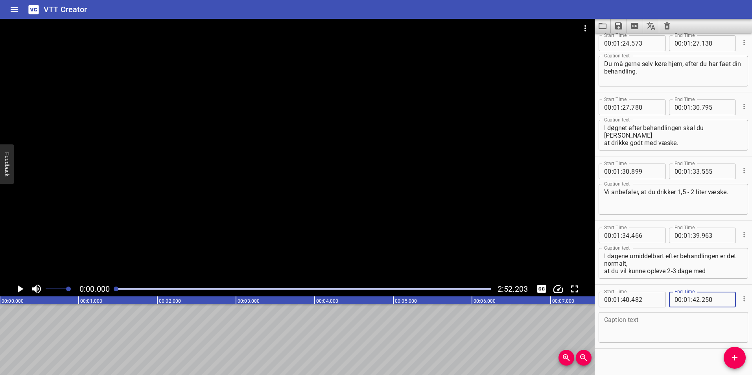
scroll to position [912, 0]
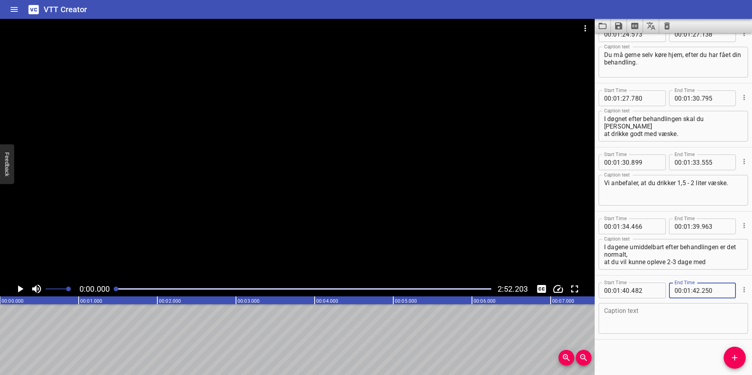
type input "250"
click at [634, 322] on textarea at bounding box center [673, 318] width 138 height 22
paste textarea "Du må gerne tage Panodil ved behov."
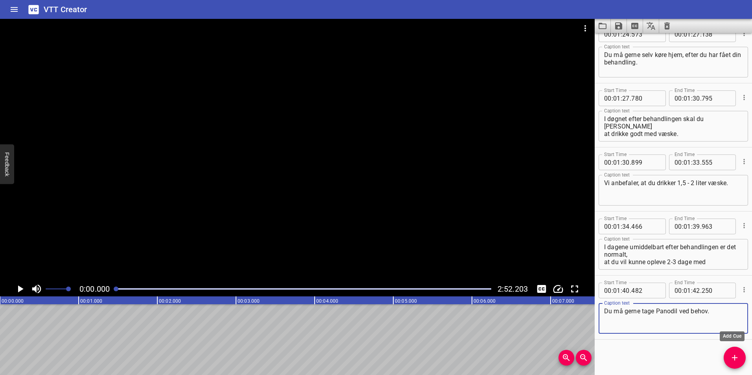
type textarea "Du må gerne tage Panodil ved behov."
click at [731, 357] on icon "Add Cue" at bounding box center [734, 357] width 9 height 9
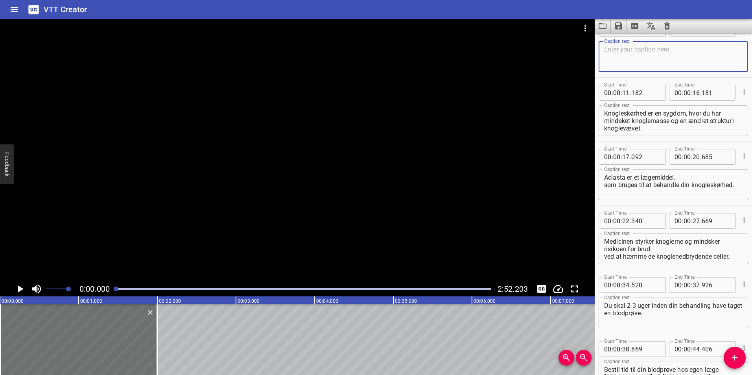
scroll to position [0, 0]
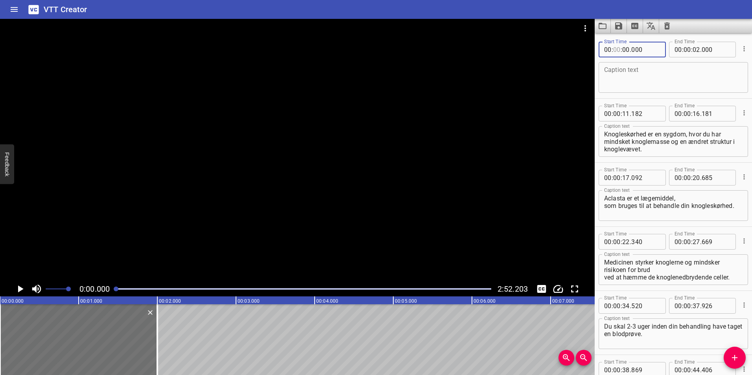
click at [615, 49] on input "number" at bounding box center [616, 50] width 7 height 16
type input "01"
type input "46"
type input "819"
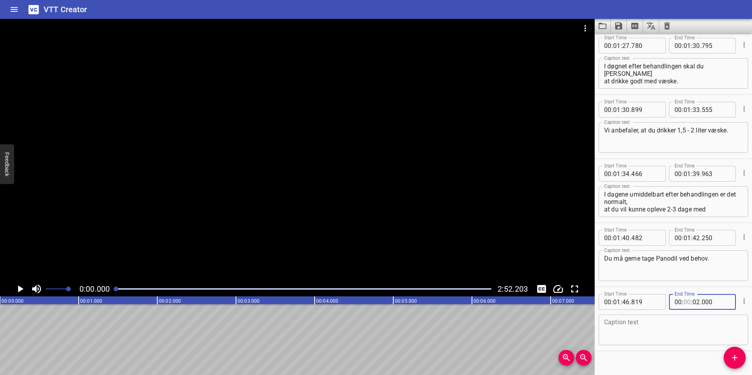
scroll to position [970, 0]
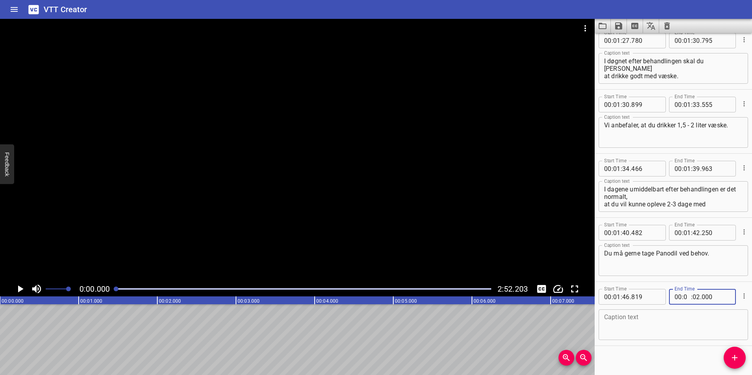
type input "01"
type input "49"
type input "506"
click at [629, 331] on textarea at bounding box center [673, 325] width 138 height 22
paste textarea "Det er individuelt, hvor ofte du skal behandles med Aclasta."
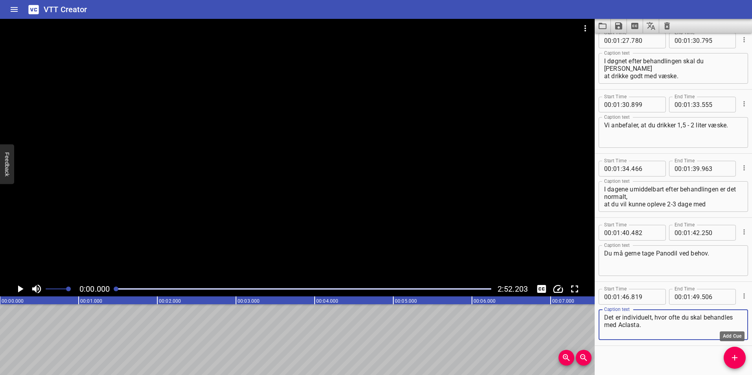
type textarea "Det er individuelt, hvor ofte du skal behandles med Aclasta."
click at [736, 357] on icon "Add Cue" at bounding box center [734, 357] width 9 height 9
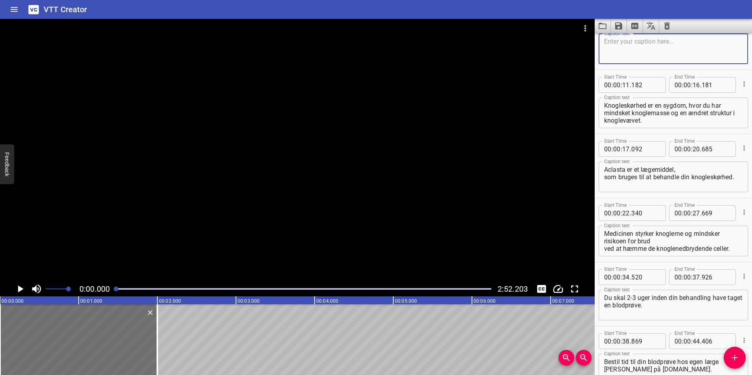
scroll to position [0, 0]
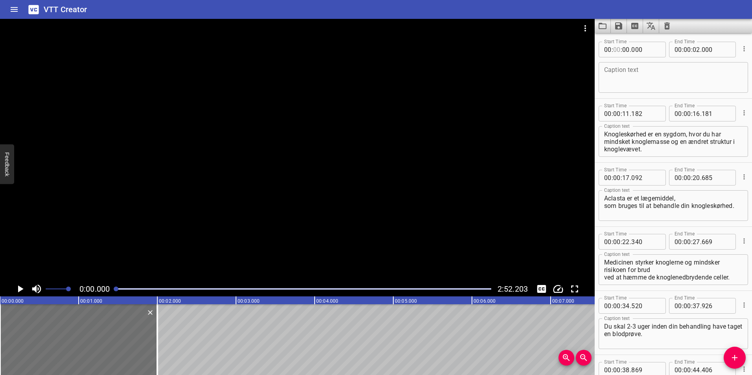
click at [614, 51] on input "number" at bounding box center [616, 50] width 7 height 16
type input "01"
type input "49"
type input "910"
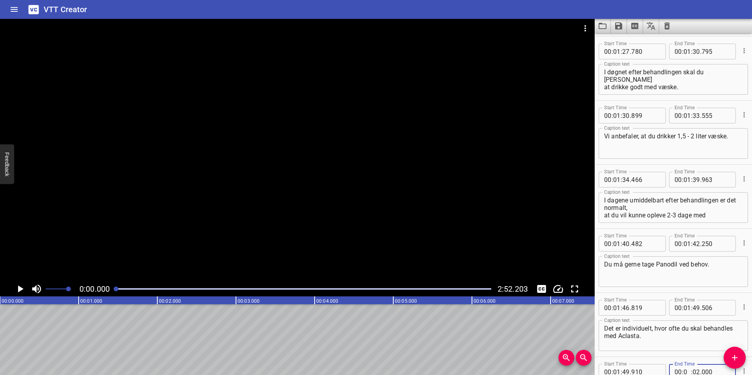
scroll to position [960, 0]
type input "01"
type input "52"
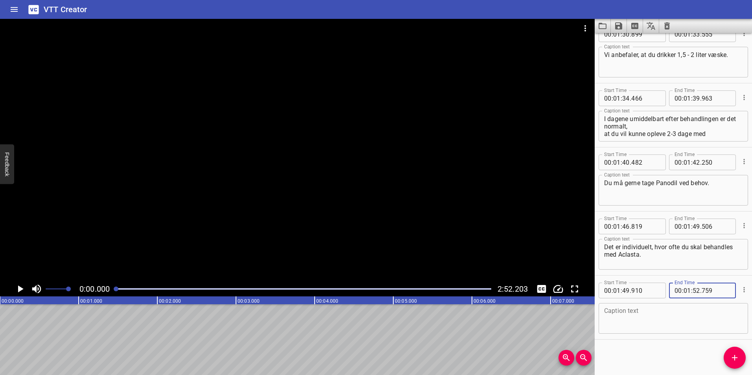
type input "759"
click at [640, 318] on textarea at bounding box center [673, 318] width 138 height 22
paste textarea "Typisk vil du få tilbudt behandling en gang om året i tre år."
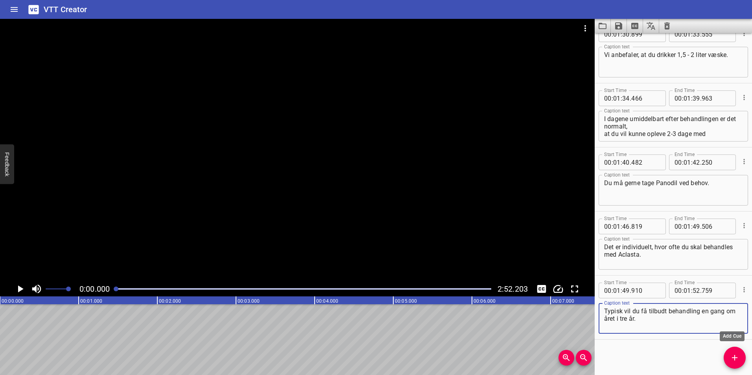
type textarea "Typisk vil du få tilbudt behandling en gang om året i tre år."
click at [737, 355] on icon "Add Cue" at bounding box center [734, 357] width 9 height 9
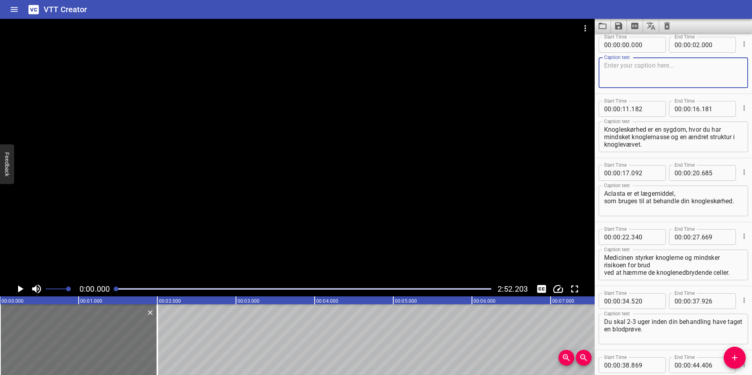
scroll to position [0, 0]
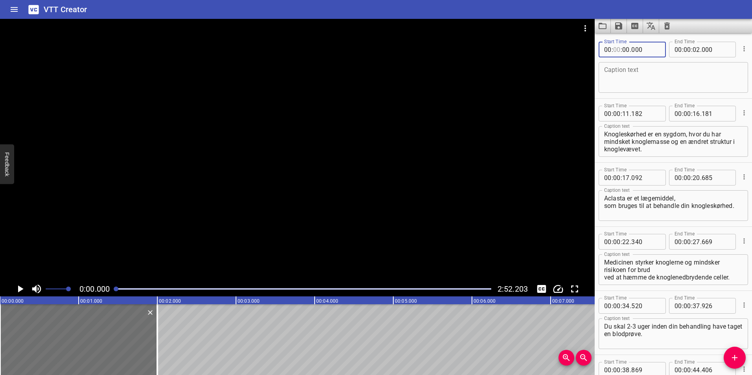
click at [614, 49] on input "number" at bounding box center [616, 50] width 7 height 16
type input "01"
type input "53"
type input "811"
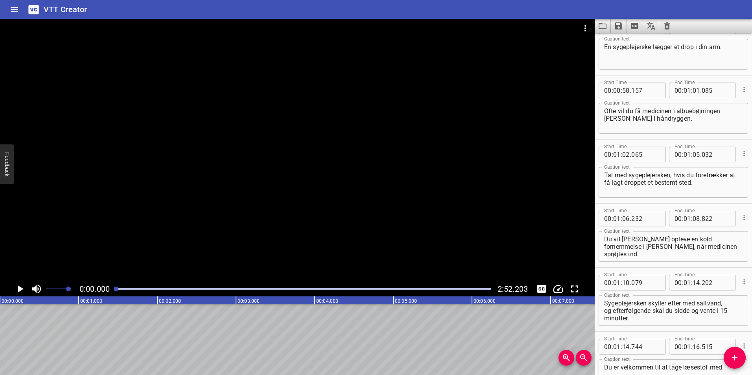
type input "01"
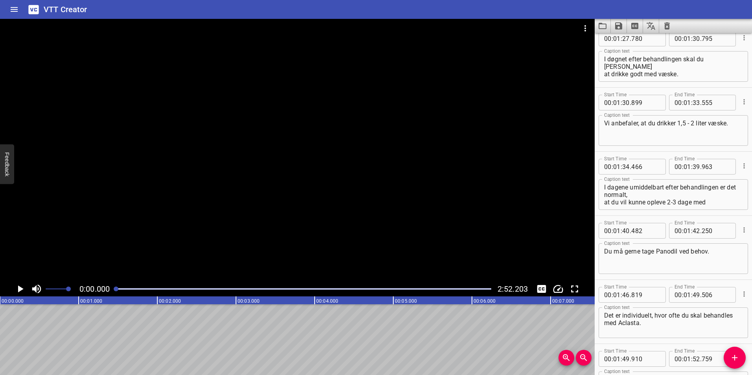
scroll to position [1024, 0]
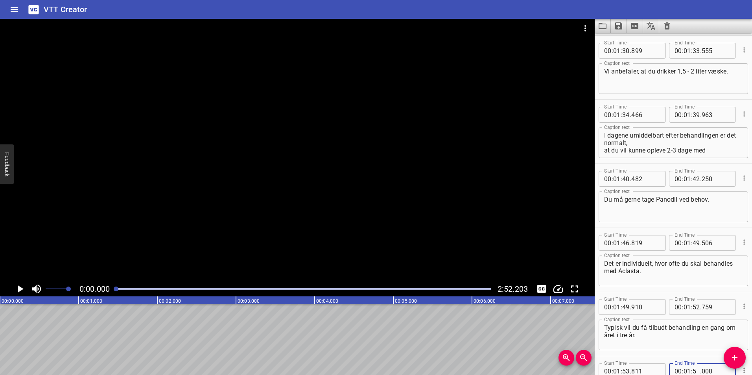
type input "56"
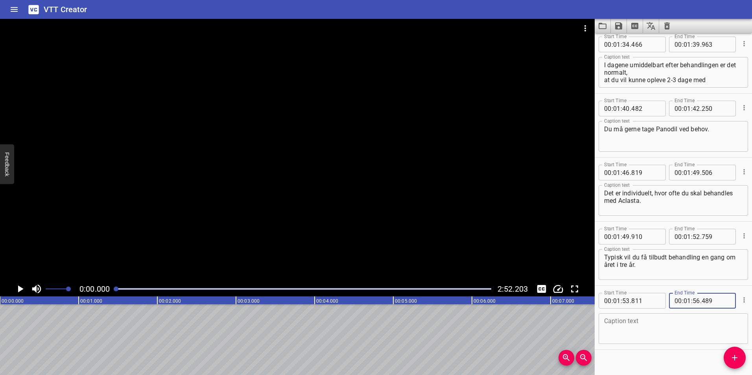
scroll to position [1104, 0]
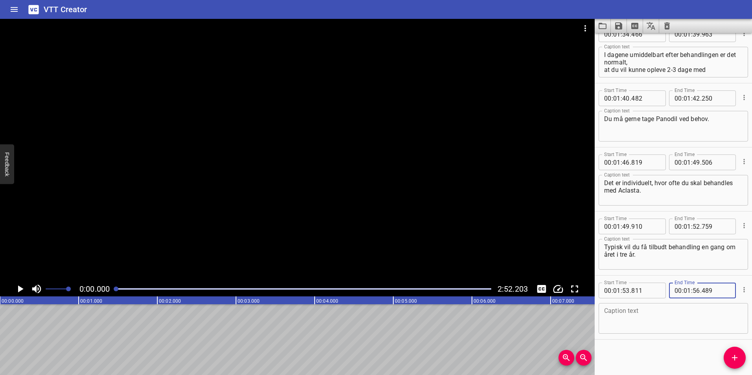
type input "489"
click at [652, 311] on textarea at bounding box center [673, 318] width 138 height 22
paste textarea "En læge vurderer herefter, ud fra en knoglescanning,"
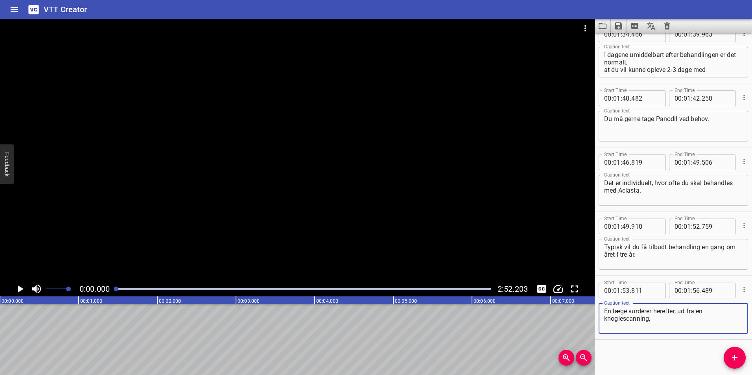
type textarea "En læge vurderer herefter, ud fra en knoglescanning,"
click at [733, 360] on icon "Add Cue" at bounding box center [734, 357] width 9 height 9
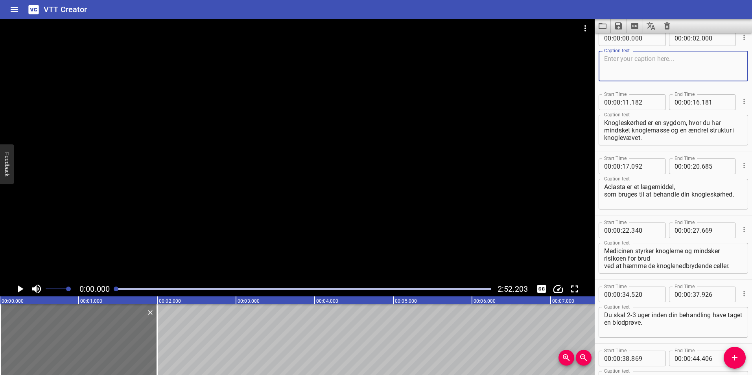
scroll to position [0, 0]
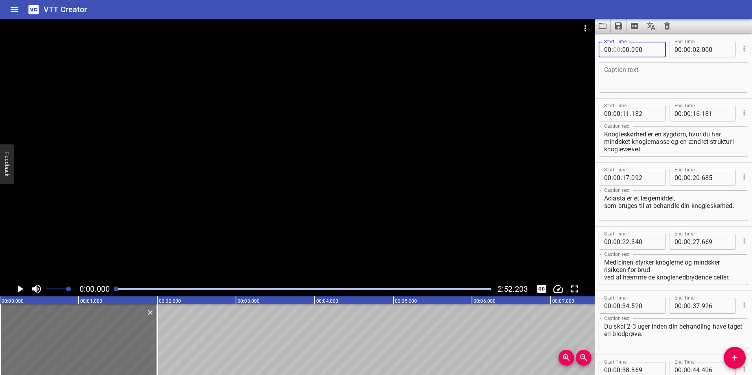
click at [614, 51] on input "number" at bounding box center [616, 50] width 7 height 16
type input "01"
type input "56"
type input "489"
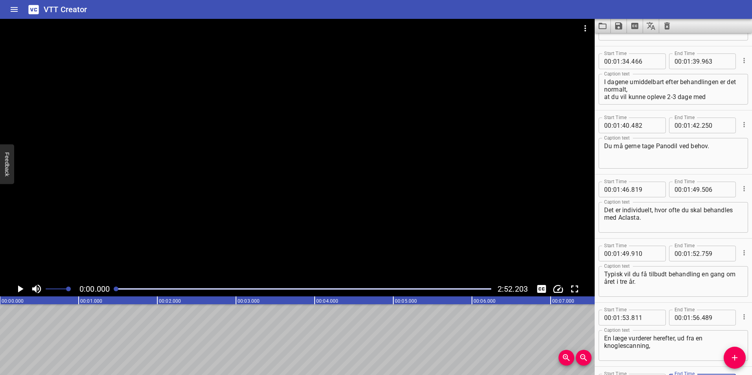
scroll to position [1088, 0]
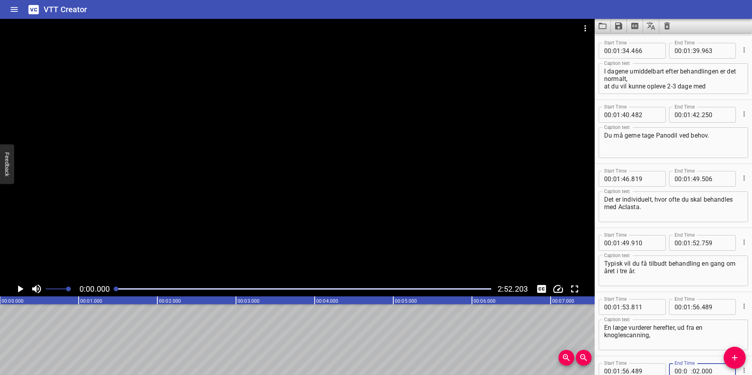
type input "01"
type input "59"
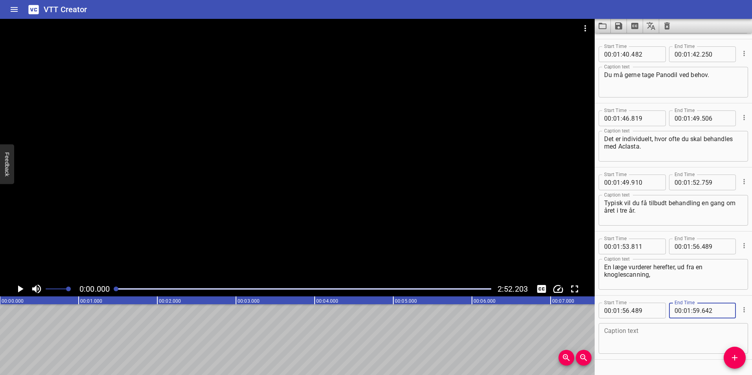
scroll to position [1169, 0]
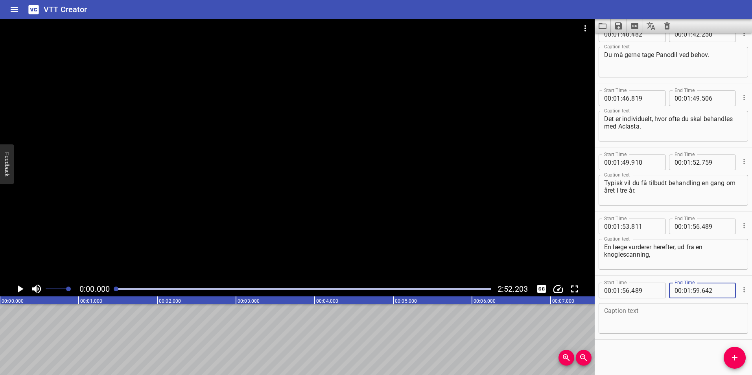
type input "642"
click at [654, 320] on textarea at bounding box center [673, 318] width 138 height 22
paste textarea "om du har brug for endnu en behandling [PERSON_NAME] skal holde pause med behan…"
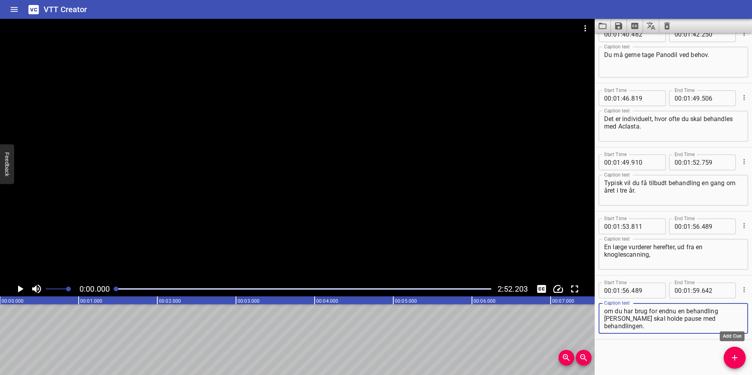
type textarea "om du har brug for endnu en behandling [PERSON_NAME] skal holde pause med behan…"
click at [739, 356] on icon "Add Cue" at bounding box center [734, 357] width 9 height 9
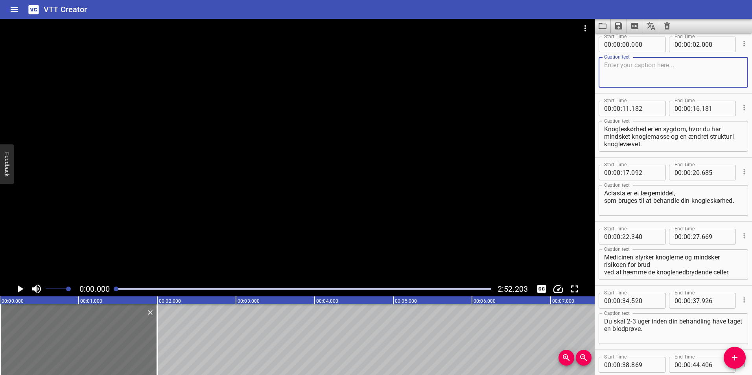
scroll to position [0, 0]
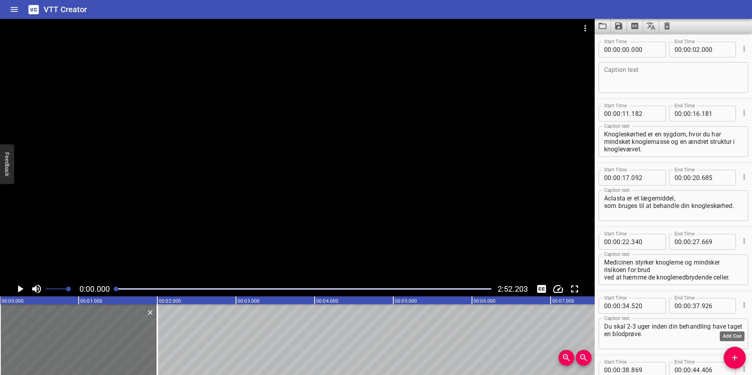
click at [734, 357] on icon "Add Cue" at bounding box center [734, 358] width 6 height 6
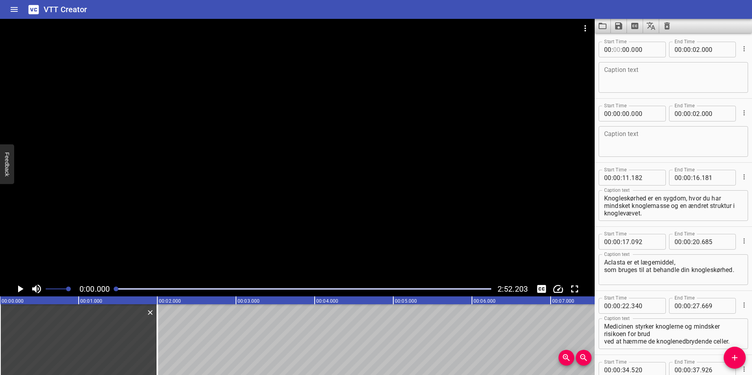
click at [616, 50] on input "number" at bounding box center [616, 50] width 7 height 16
type input "02"
type input "00"
type input "958"
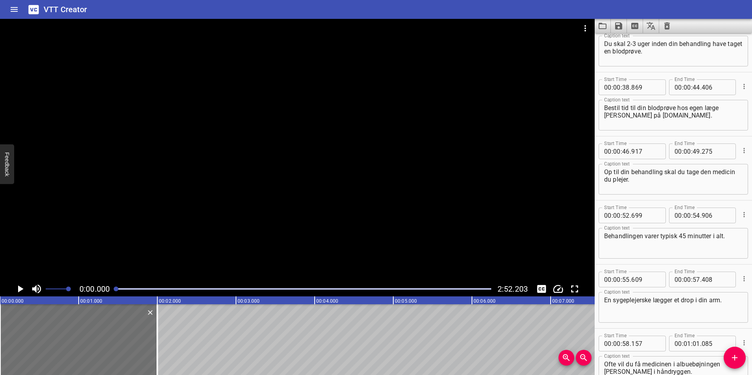
type input "02"
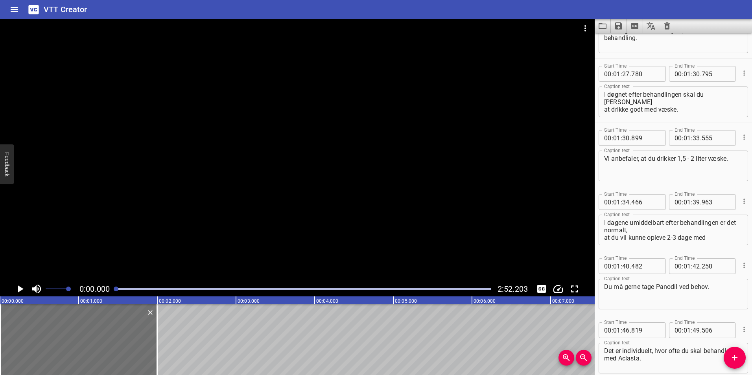
scroll to position [1216, 0]
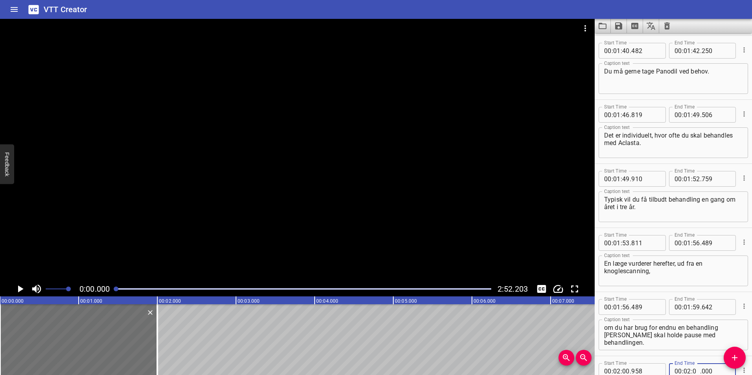
type input "04"
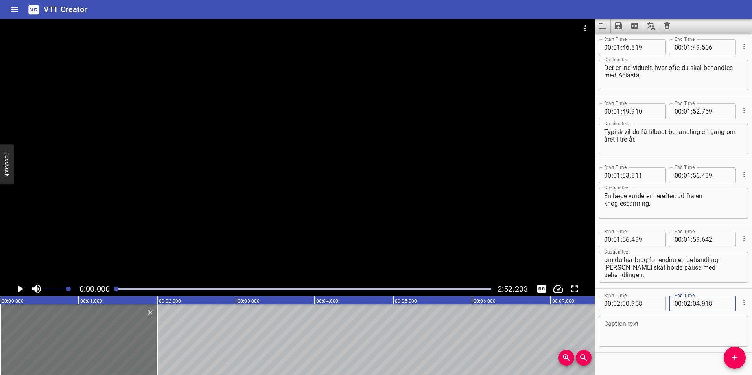
scroll to position [1297, 0]
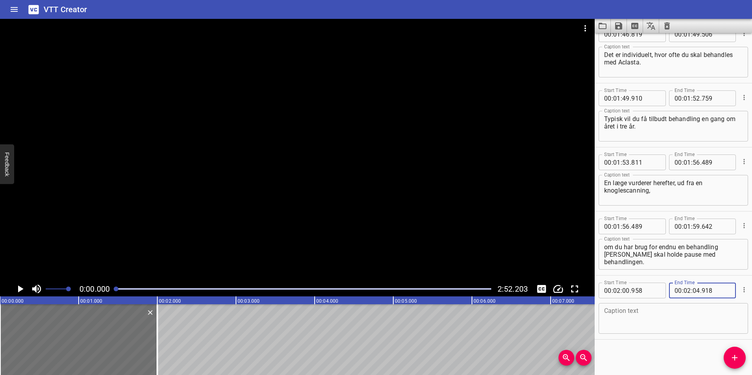
type input "918"
click at [616, 315] on textarea at bounding box center [673, 318] width 138 height 22
paste textarea "Når du har knogleskørhed, anbefaler vi altid, at du har en knoglevenlig livssti…"
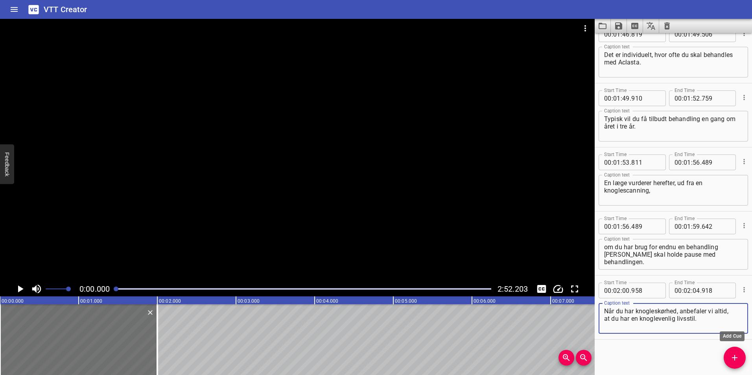
type textarea "Når du har knogleskørhed, anbefaler vi altid, at du har en knoglevenlig livssti…"
click at [735, 357] on icon "Add Cue" at bounding box center [734, 358] width 6 height 6
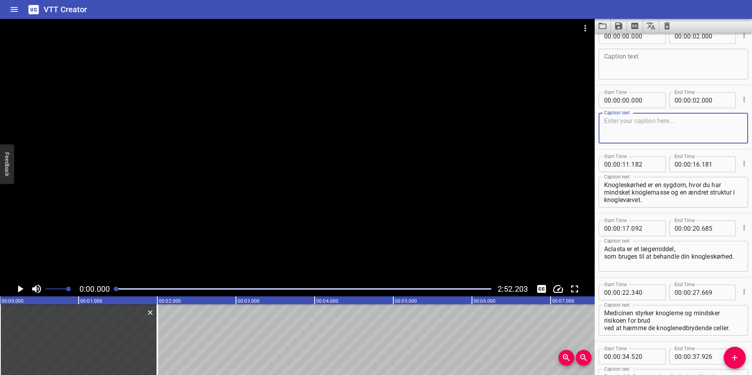
scroll to position [0, 0]
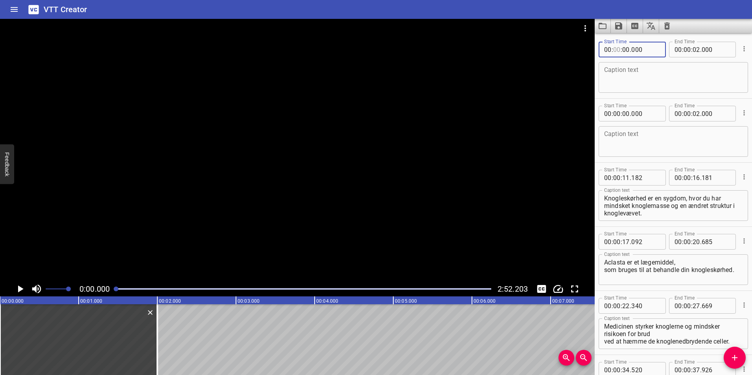
click at [615, 50] on input "number" at bounding box center [616, 50] width 7 height 16
type input "02"
type input "05"
type input "296"
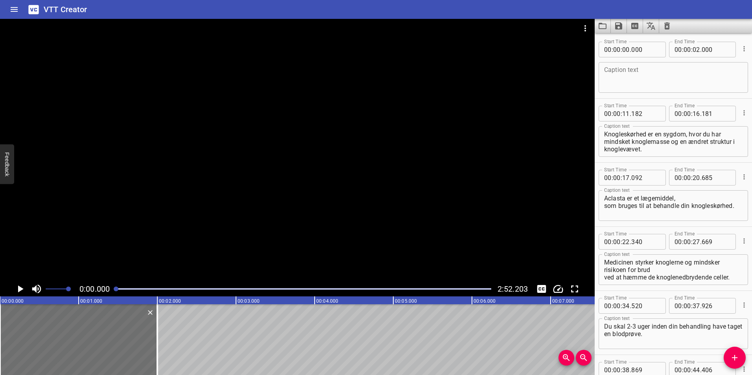
type input "00"
click at [684, 51] on input "number" at bounding box center [686, 50] width 7 height 16
type input "02"
type input "06"
type input "280"
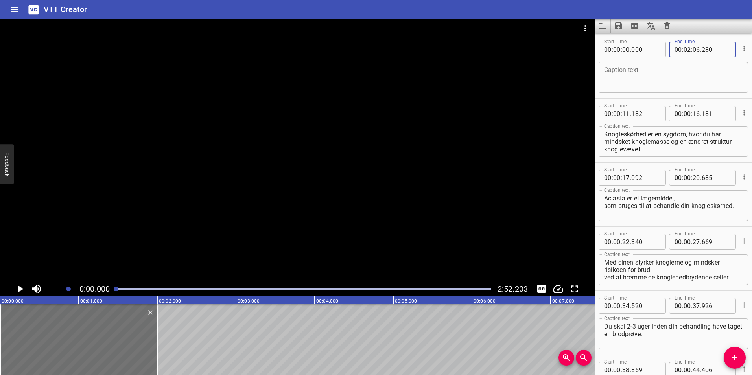
click at [646, 74] on textarea at bounding box center [673, 77] width 138 height 22
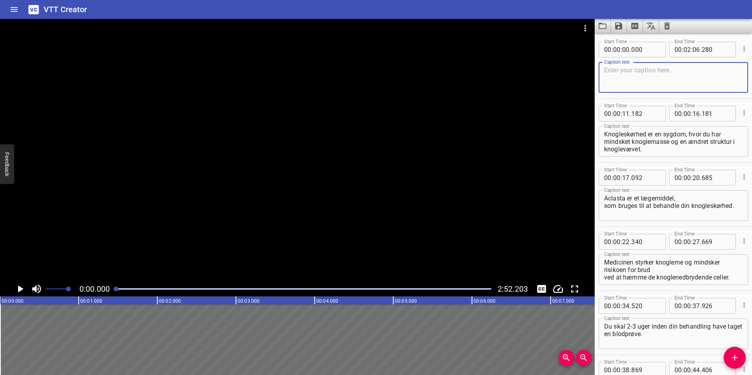
paste textarea "Det betyder, at du:"
type textarea "Det betyder, at du:"
click at [614, 50] on input "number" at bounding box center [616, 50] width 7 height 16
type input "02"
type input "06"
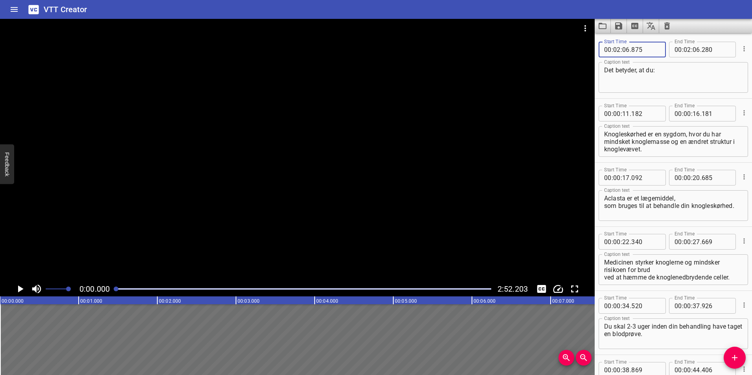
type input "875"
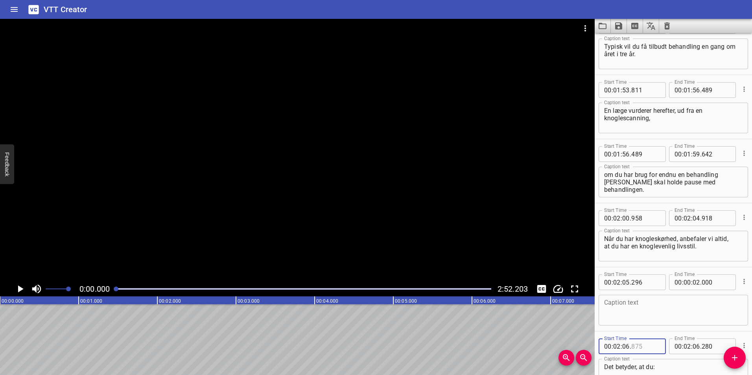
scroll to position [1361, 0]
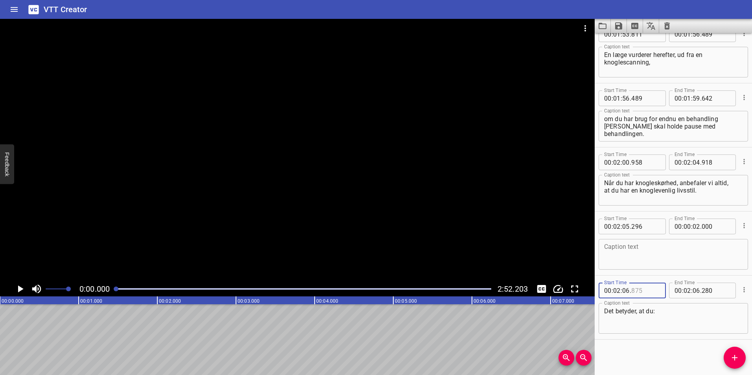
type input "875"
click at [627, 291] on input "number" at bounding box center [625, 291] width 7 height 16
click at [739, 356] on span "Add Cue" at bounding box center [734, 357] width 22 height 9
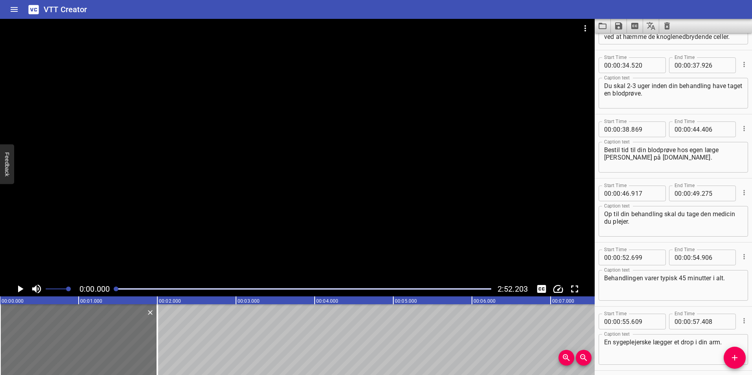
scroll to position [0, 0]
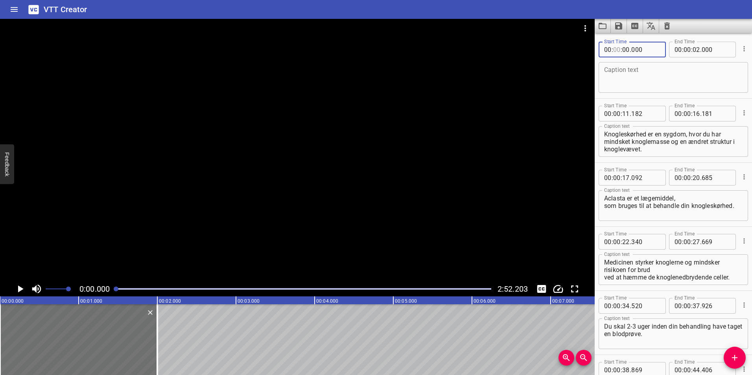
click at [614, 48] on input "number" at bounding box center [616, 50] width 7 height 16
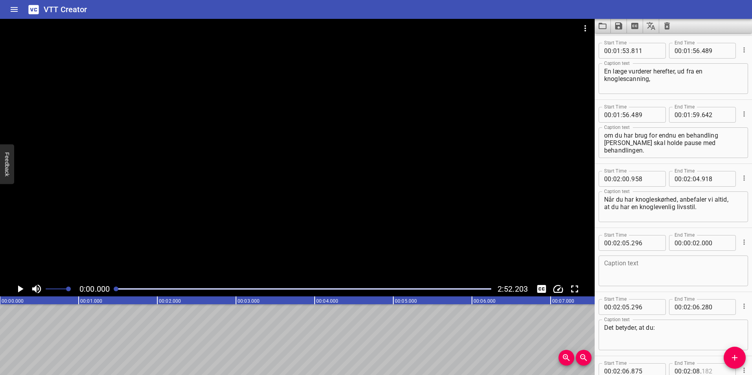
scroll to position [1425, 0]
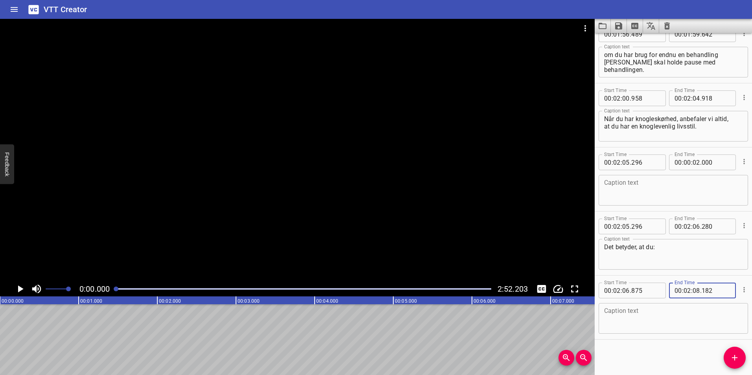
click at [680, 311] on textarea at bounding box center [673, 318] width 138 height 22
paste textarea "[PERSON_NAME] og varieret."
click at [737, 361] on icon "Add Cue" at bounding box center [734, 357] width 9 height 9
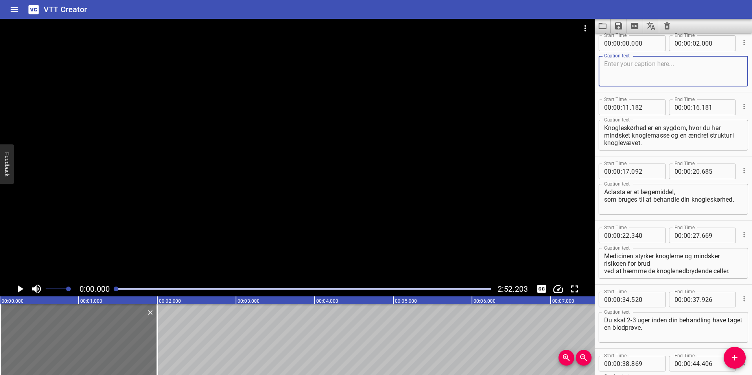
scroll to position [0, 0]
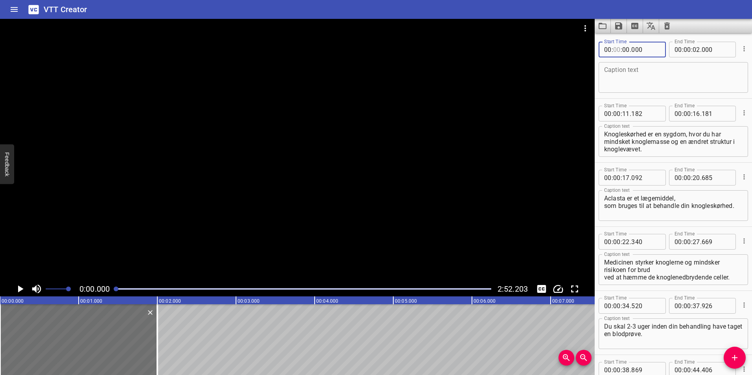
click at [616, 47] on input "number" at bounding box center [616, 50] width 7 height 16
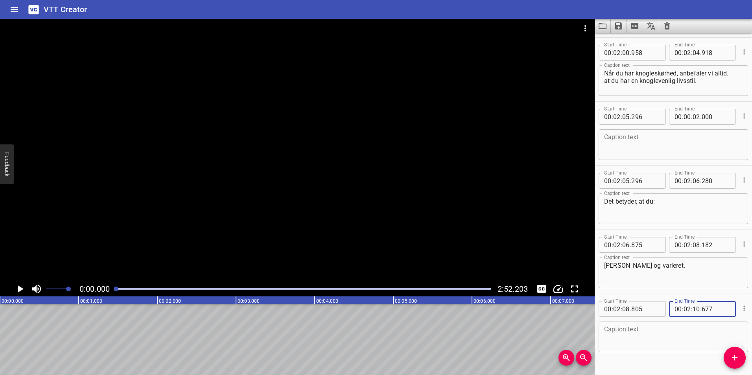
scroll to position [1489, 0]
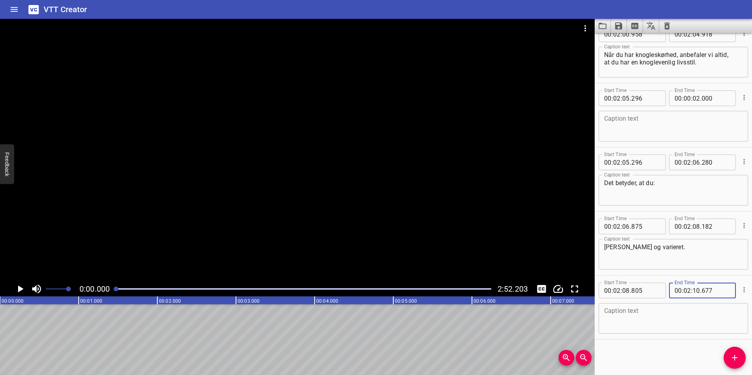
click at [704, 320] on textarea at bounding box center [673, 318] width 138 height 22
click at [628, 317] on textarea at bounding box center [673, 318] width 138 height 22
paste textarea "Får tilstrækkelig med kalk og D-vitamin."
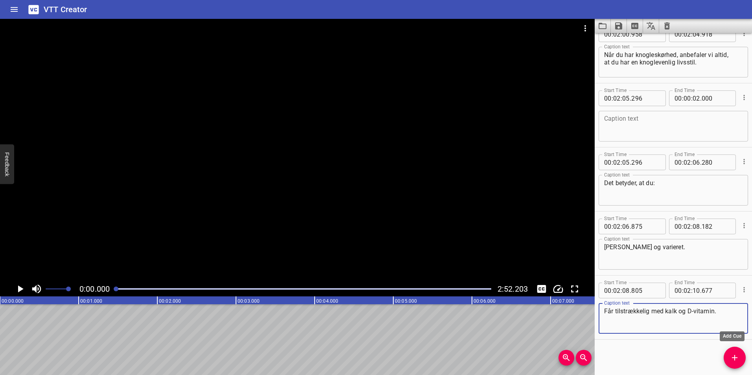
click at [738, 356] on icon "Add Cue" at bounding box center [734, 357] width 9 height 9
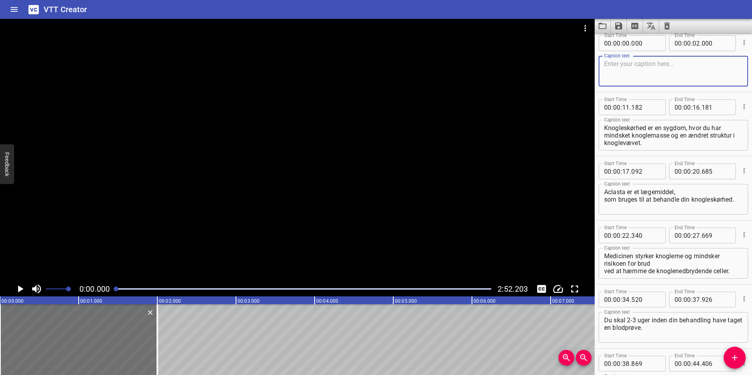
scroll to position [0, 0]
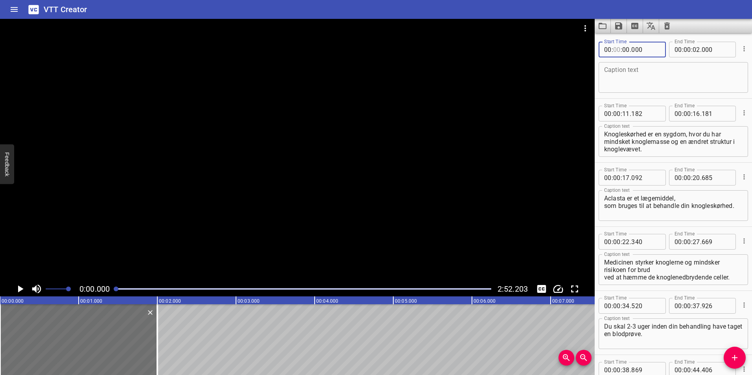
click at [617, 51] on input "number" at bounding box center [616, 50] width 7 height 16
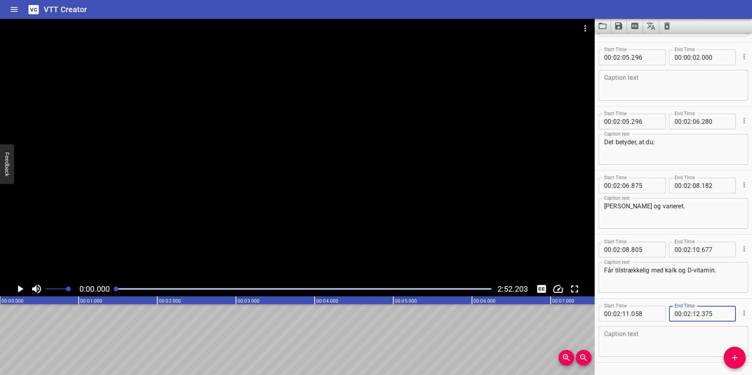
scroll to position [1553, 0]
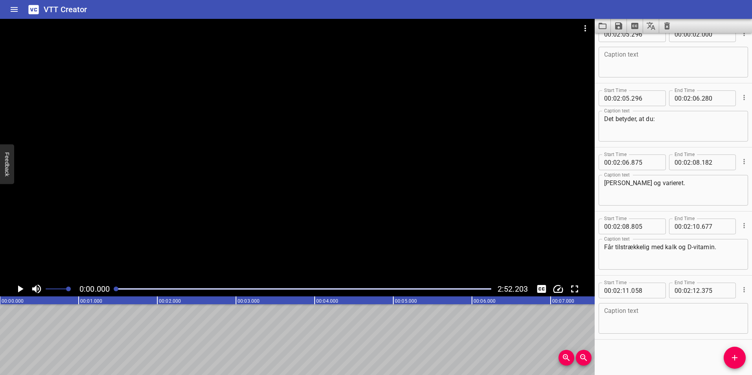
click at [611, 309] on textarea at bounding box center [673, 318] width 138 height 22
paste textarea "Holder dig fysisk aktiv."
click at [731, 357] on icon "Add Cue" at bounding box center [734, 357] width 9 height 9
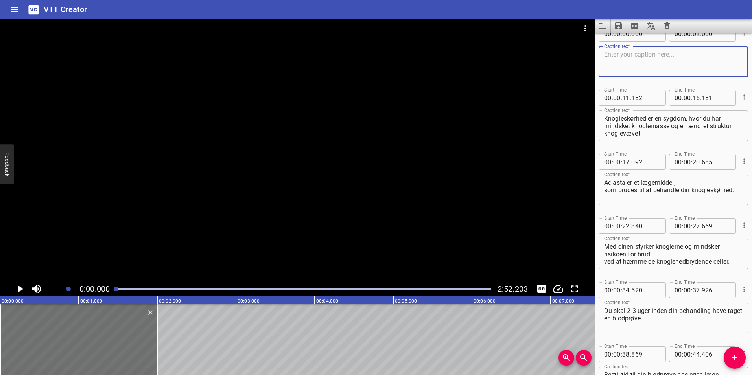
scroll to position [0, 0]
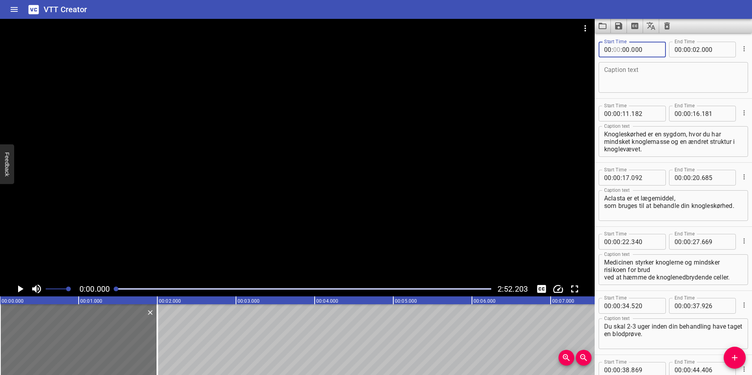
click at [614, 51] on input "number" at bounding box center [616, 50] width 7 height 16
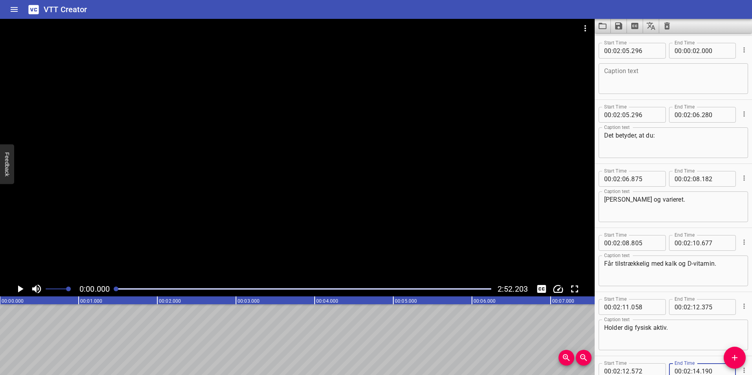
scroll to position [1617, 0]
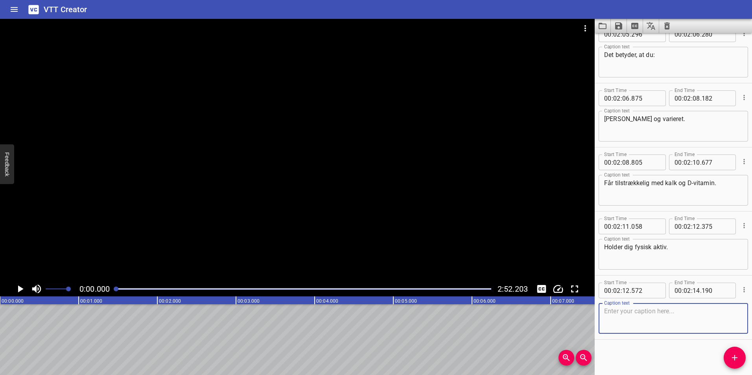
click at [628, 314] on textarea at bounding box center [673, 318] width 138 height 22
paste textarea "Og har en [DEMOGRAPHIC_DATA] mundhygiejne."
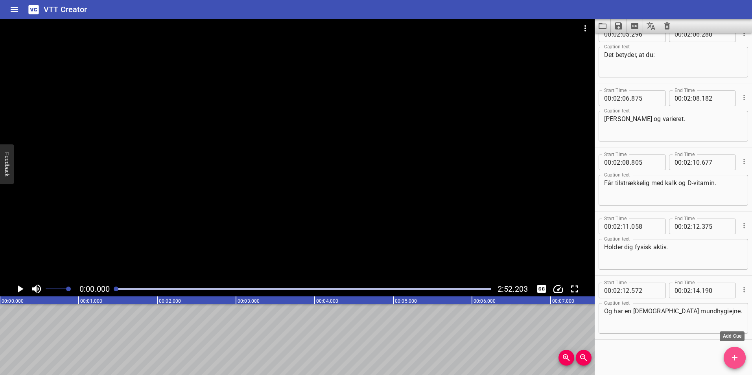
click at [735, 358] on icon "Add Cue" at bounding box center [734, 358] width 6 height 6
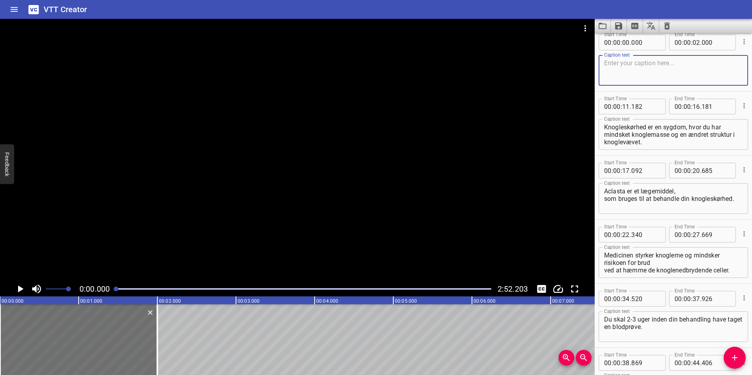
scroll to position [0, 0]
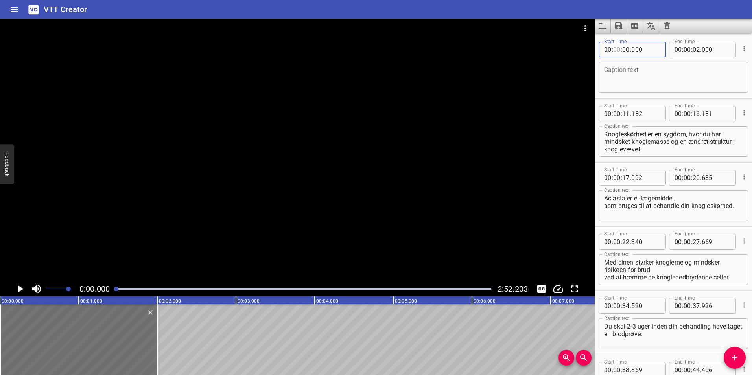
click at [614, 48] on input "number" at bounding box center [616, 50] width 7 height 16
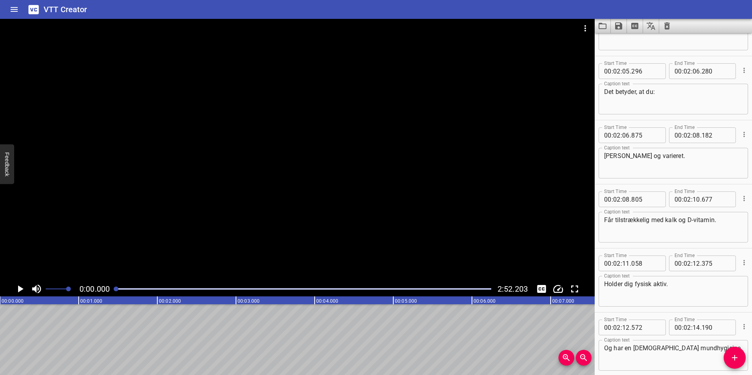
scroll to position [1601, 0]
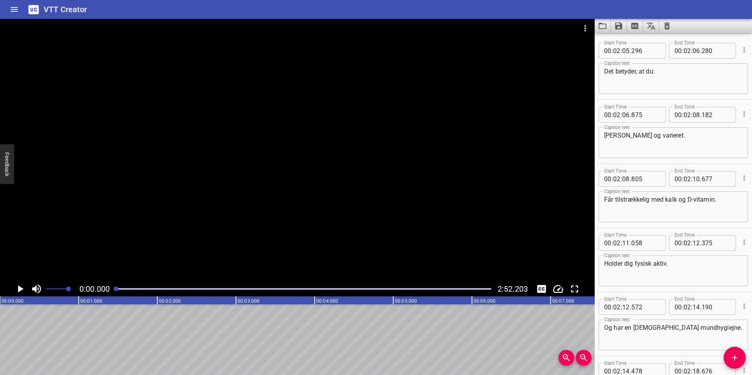
click at [612, 81] on textarea "Det betyder, at du:" at bounding box center [673, 79] width 138 height 22
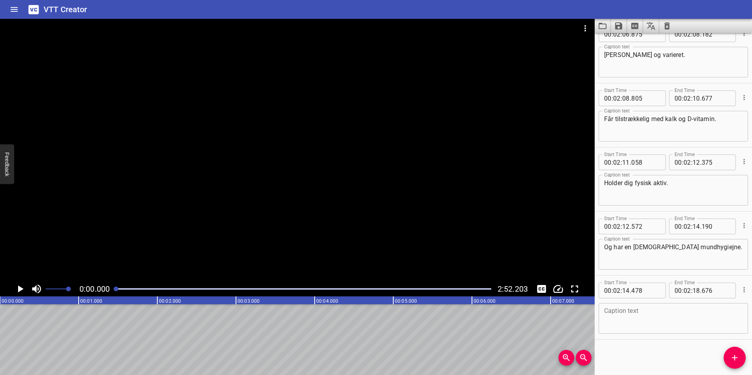
click at [631, 322] on textarea at bounding box center [673, 318] width 138 height 22
paste textarea "Giv altid din tandlæge besked om, at du får Aclasta-behandling mod knogleskørhe…"
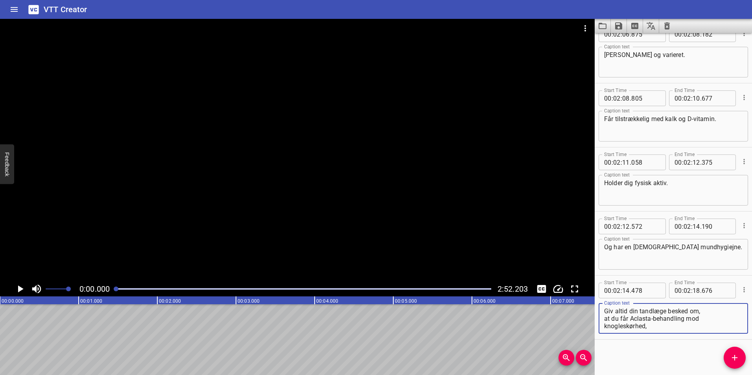
scroll to position [7, 0]
click at [737, 357] on icon "Add Cue" at bounding box center [734, 358] width 6 height 6
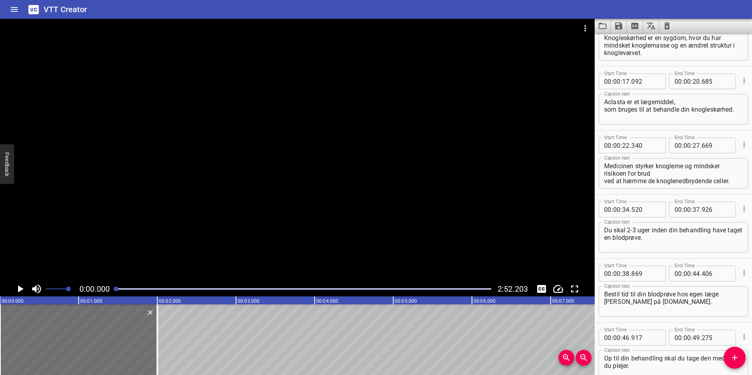
scroll to position [0, 0]
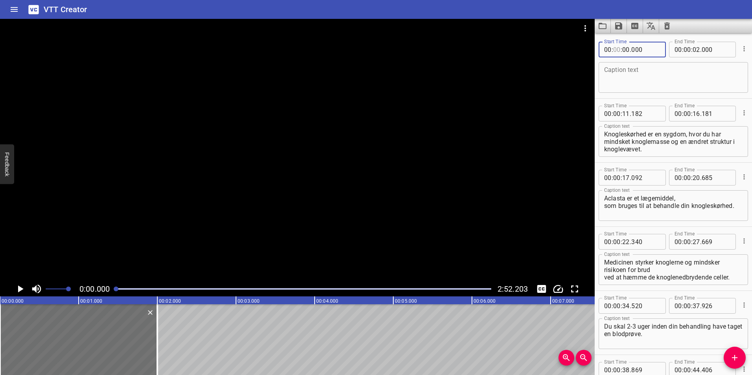
click at [613, 49] on input "number" at bounding box center [616, 50] width 7 height 16
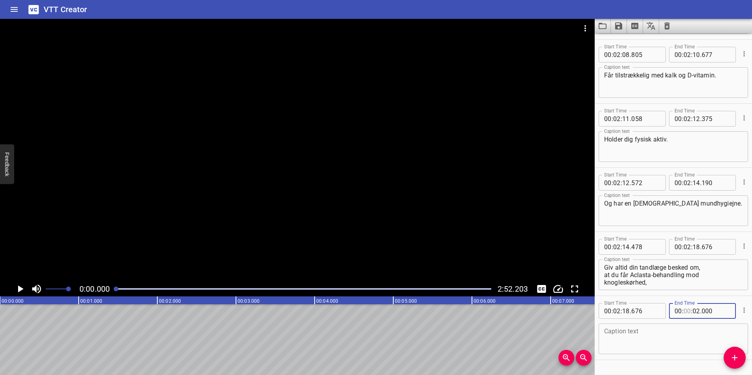
scroll to position [1745, 0]
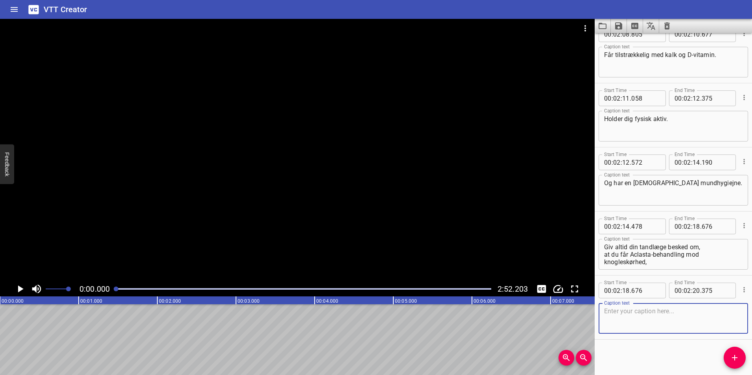
click at [612, 310] on textarea at bounding box center [673, 318] width 138 height 22
paste textarea "så de ved, hvordan de skal forholde sig."
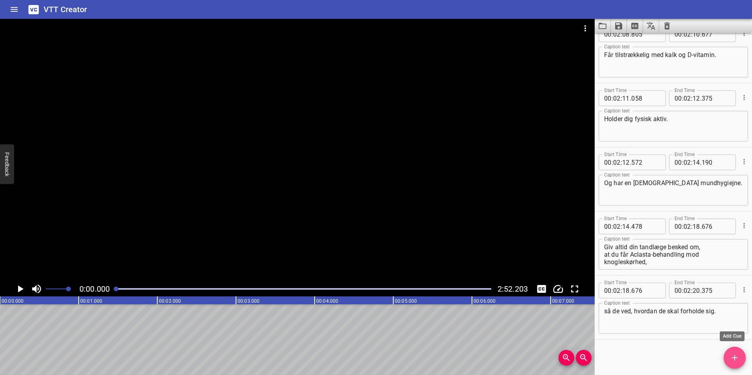
click at [738, 355] on icon "Add Cue" at bounding box center [734, 357] width 9 height 9
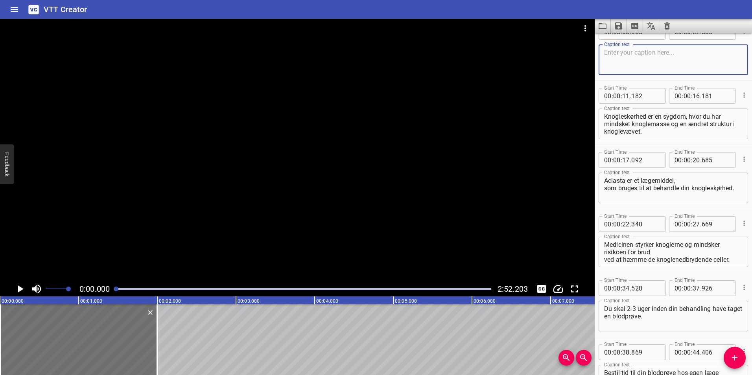
scroll to position [0, 0]
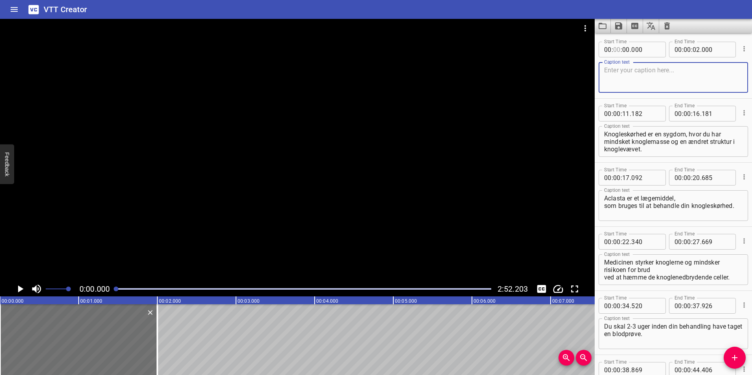
click at [614, 50] on input "number" at bounding box center [616, 50] width 7 height 16
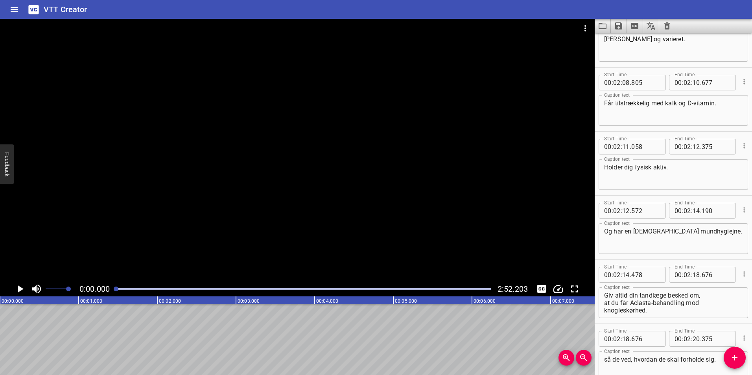
scroll to position [1809, 0]
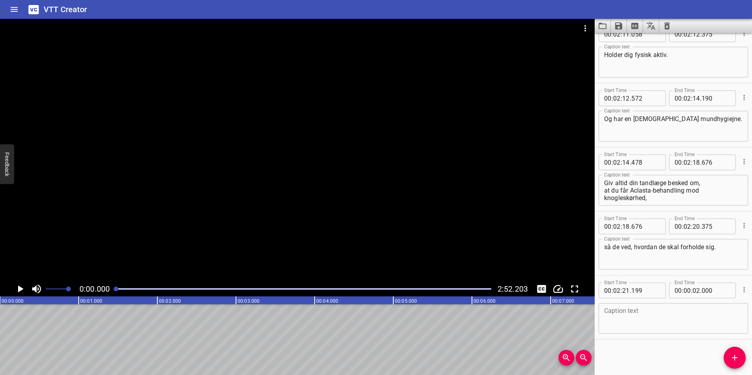
click at [649, 319] on textarea at bounding box center [673, 318] width 138 height 22
paste textarea "Vil du vide mere om knoglevenlig livsstil [PERSON_NAME] generelt om livet med k…"
click at [684, 290] on input "number" at bounding box center [686, 291] width 7 height 16
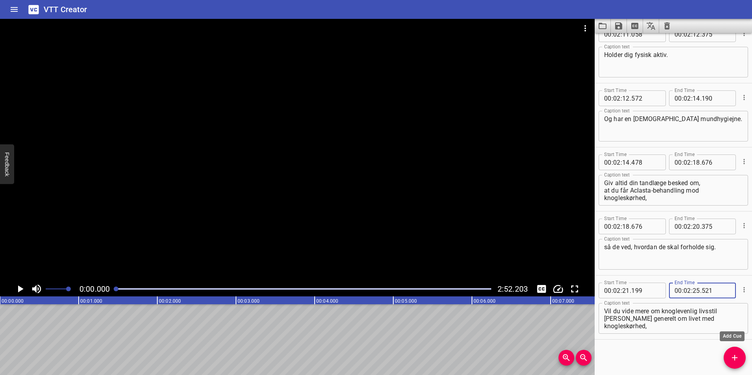
click at [735, 352] on button "Add Cue" at bounding box center [734, 358] width 22 height 22
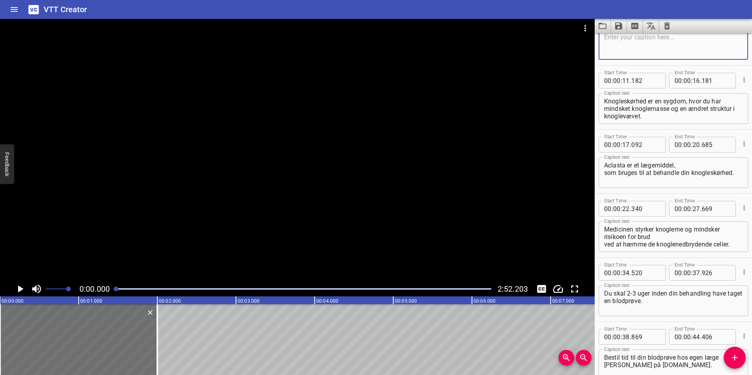
scroll to position [0, 0]
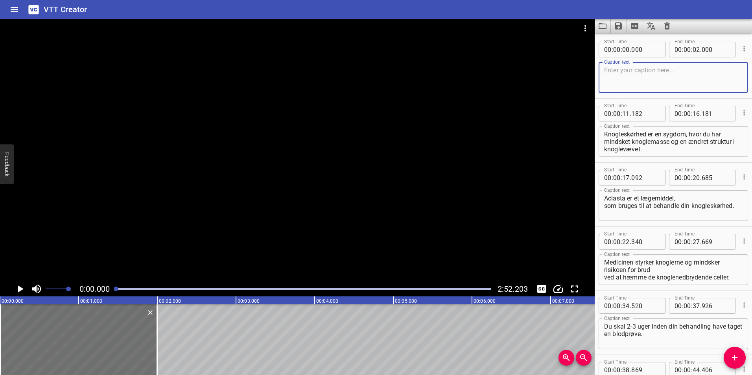
click at [612, 49] on span ":" at bounding box center [612, 50] width 2 height 16
click at [614, 50] on input "number" at bounding box center [616, 50] width 7 height 16
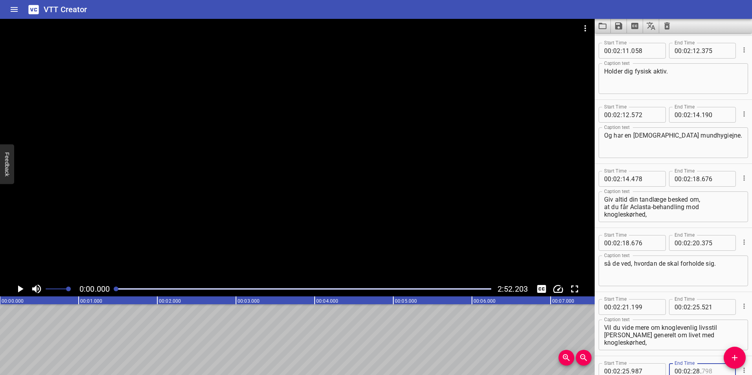
scroll to position [1873, 0]
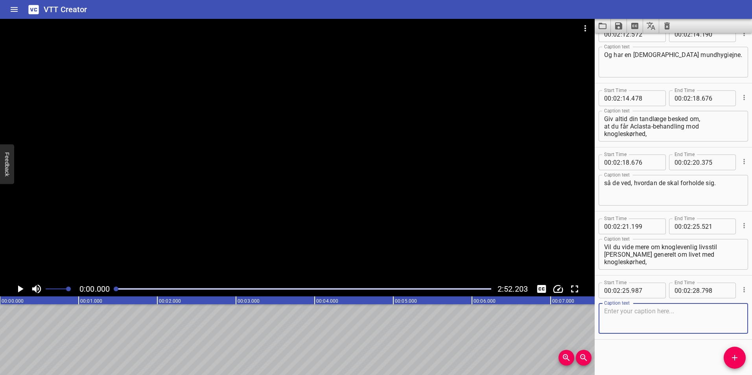
click at [652, 318] on textarea at bounding box center [673, 318] width 138 height 22
paste textarea "så tag et kig på Osteoporoseforeningens hjemmeside."
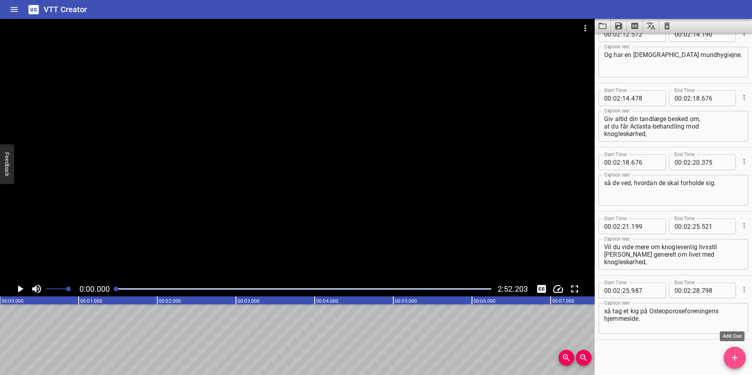
click at [735, 355] on icon "Add Cue" at bounding box center [734, 357] width 9 height 9
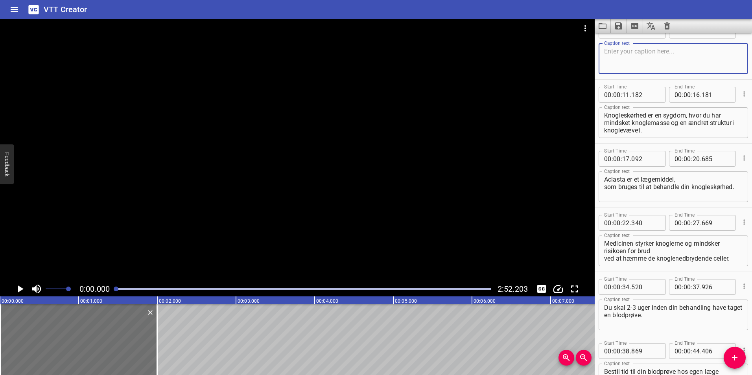
scroll to position [0, 0]
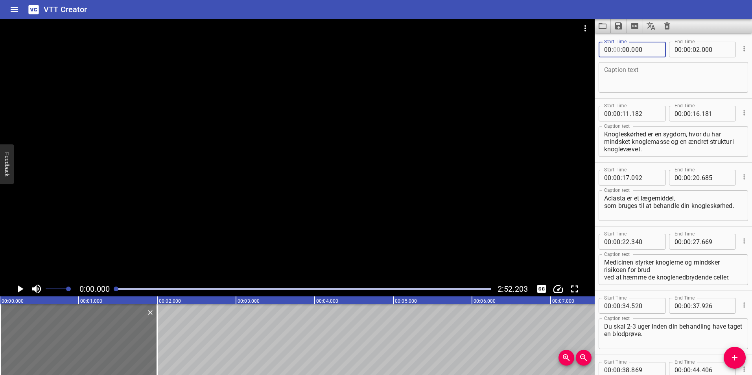
click at [616, 49] on input "number" at bounding box center [616, 50] width 7 height 16
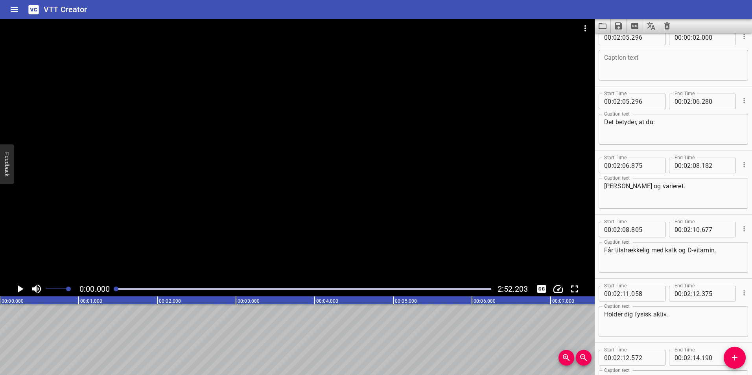
scroll to position [1937, 0]
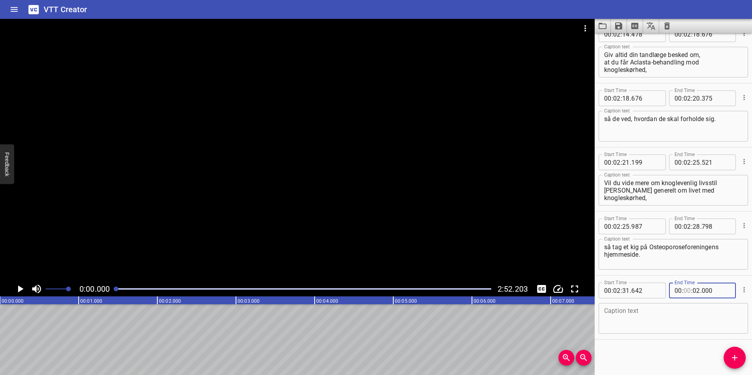
click at [683, 290] on input "number" at bounding box center [686, 291] width 7 height 16
click at [626, 316] on textarea at bounding box center [673, 318] width 138 height 22
paste textarea "Har du spørgsmål til din behandling for knogleskørhed?"
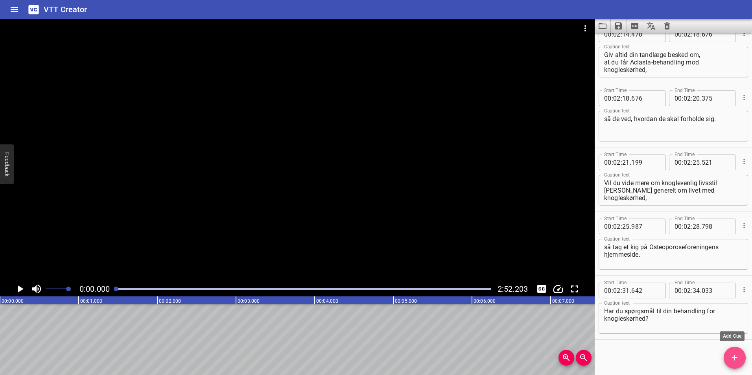
click at [738, 358] on icon "Add Cue" at bounding box center [734, 357] width 9 height 9
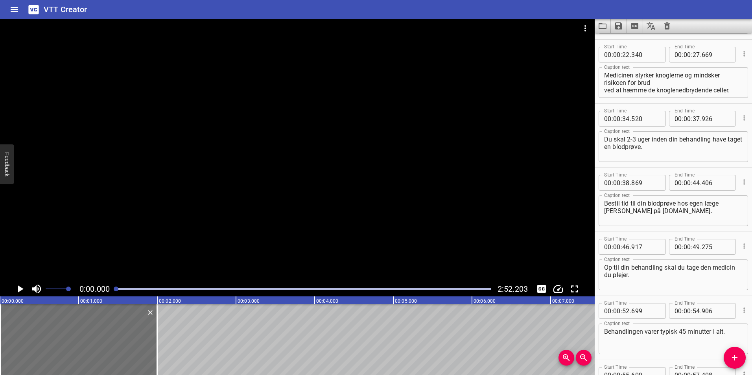
scroll to position [0, 0]
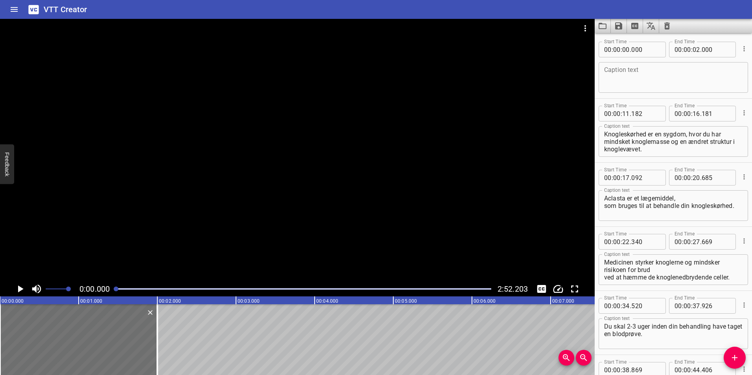
click at [612, 50] on span ":" at bounding box center [612, 50] width 2 height 16
click at [612, 48] on span ":" at bounding box center [612, 50] width 2 height 16
click at [613, 49] on input "number" at bounding box center [616, 50] width 7 height 16
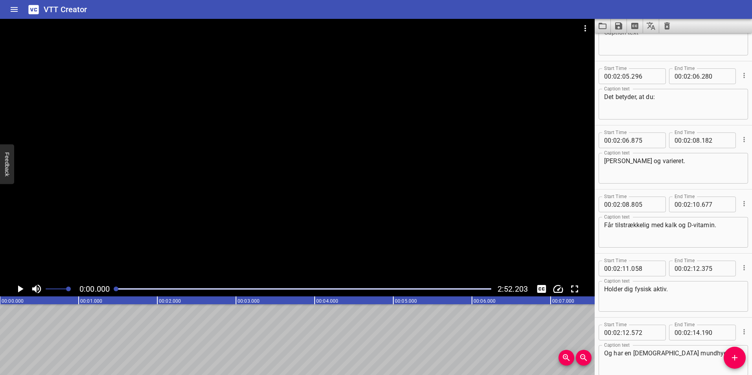
scroll to position [2001, 0]
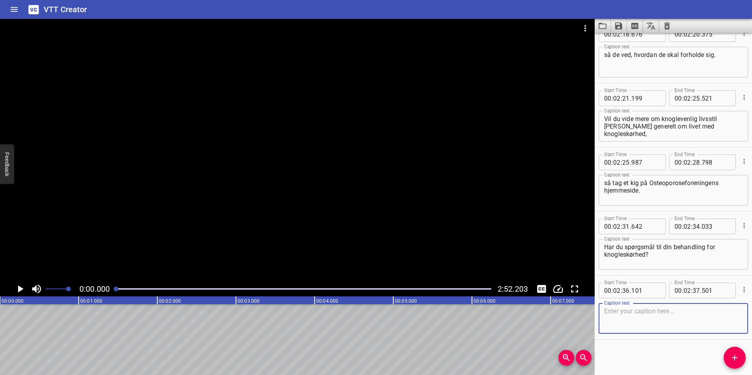
click at [634, 314] on textarea at bounding box center [673, 318] width 138 height 22
paste textarea "Se om du kan finde svaret i din app."
click at [739, 360] on icon "Add Cue" at bounding box center [734, 357] width 9 height 9
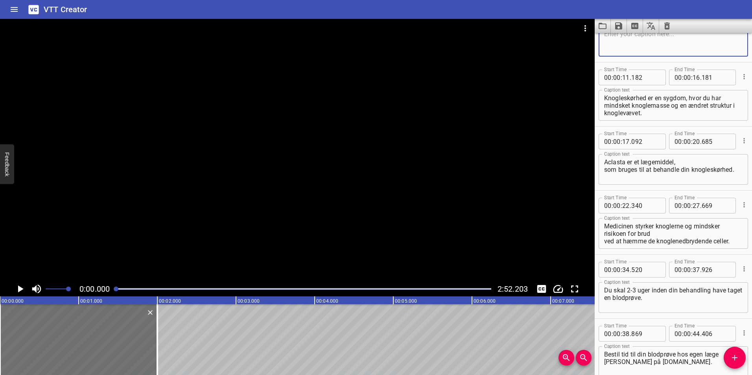
scroll to position [0, 0]
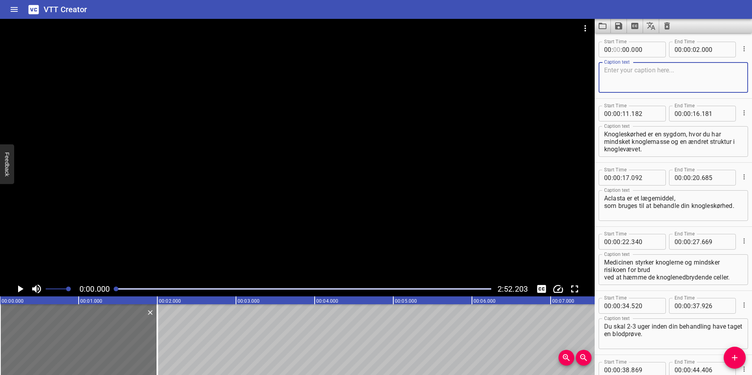
click at [615, 51] on input "number" at bounding box center [616, 50] width 7 height 16
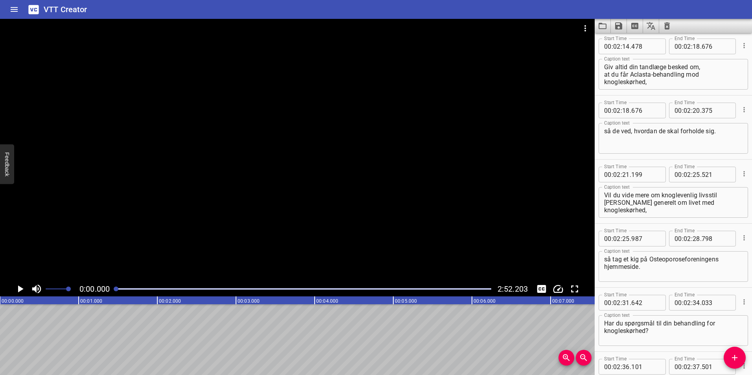
scroll to position [2066, 0]
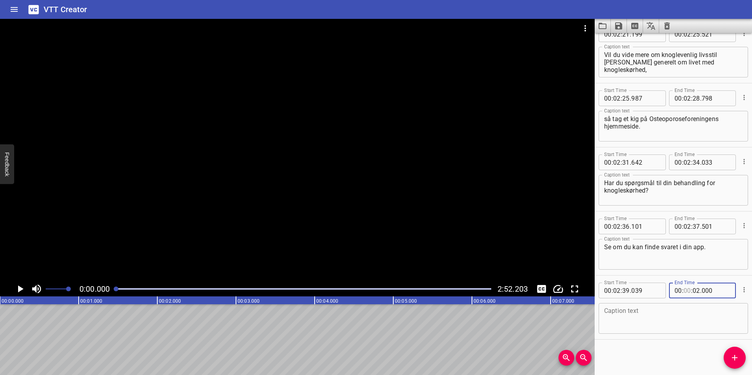
click at [683, 290] on input "number" at bounding box center [686, 291] width 7 height 16
click at [643, 322] on textarea at bounding box center [673, 318] width 138 height 22
paste textarea "[PERSON_NAME] ring til os på Osteoporoseklinikken på 65 41 17 47."
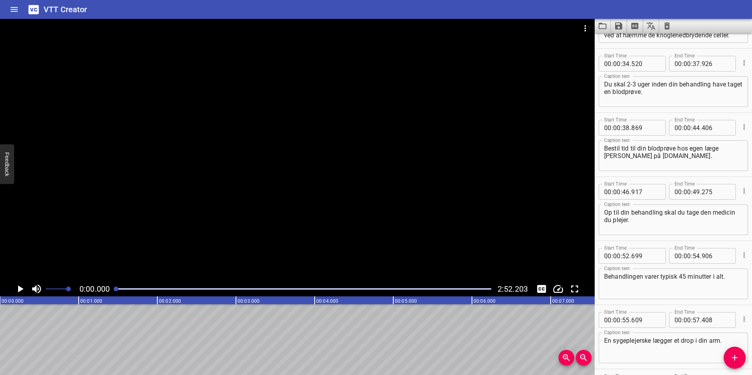
scroll to position [0, 0]
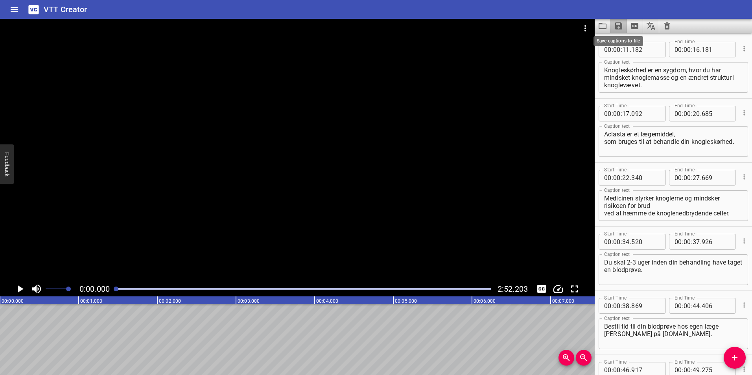
click at [620, 26] on icon "Save captions to file" at bounding box center [618, 25] width 7 height 7
click at [631, 42] on li "Save to VTT file" at bounding box center [639, 43] width 58 height 14
click at [619, 25] on icon "Save captions to file" at bounding box center [618, 25] width 7 height 7
click at [632, 45] on li "Save to VTT file" at bounding box center [639, 43] width 58 height 14
click at [485, 132] on div at bounding box center [297, 150] width 594 height 263
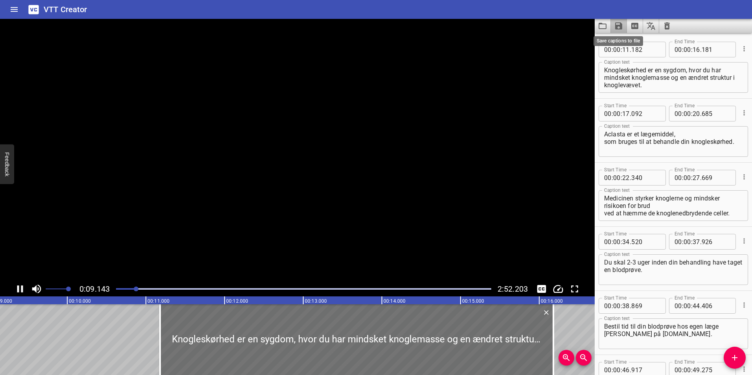
click at [619, 23] on icon "Save captions to file" at bounding box center [618, 25] width 7 height 7
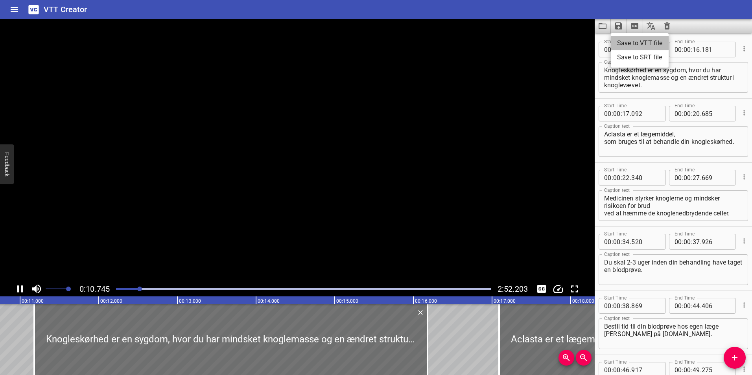
click at [623, 42] on li "Save to VTT file" at bounding box center [639, 43] width 58 height 14
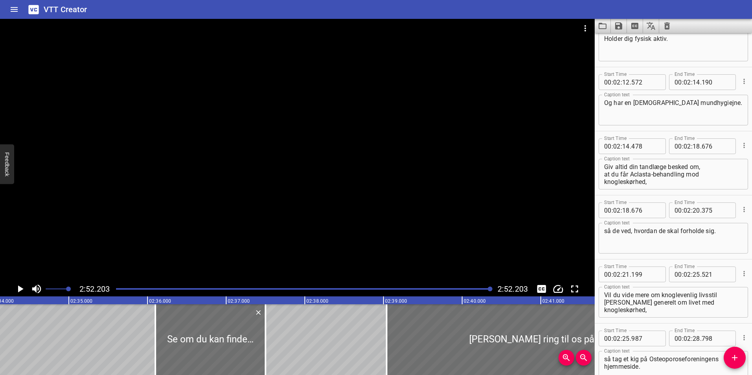
scroll to position [0, 13537]
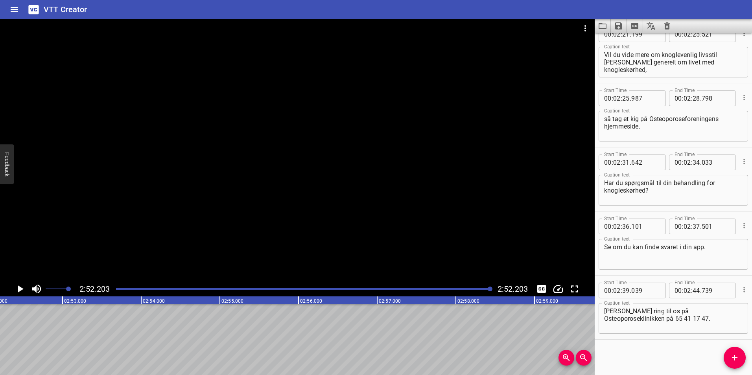
click at [570, 8] on div "VTT Creator" at bounding box center [376, 9] width 752 height 19
